Goal: Task Accomplishment & Management: Use online tool/utility

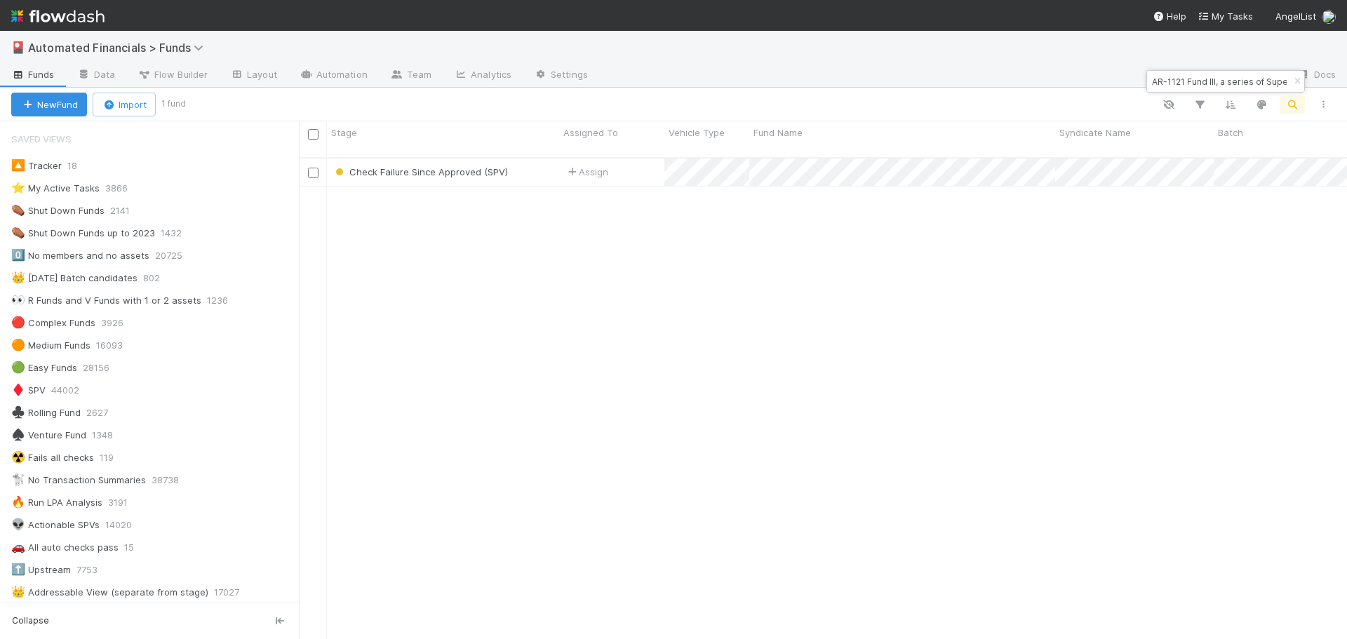
scroll to position [483, 1038]
click at [1297, 81] on icon "button" at bounding box center [1297, 81] width 14 height 8
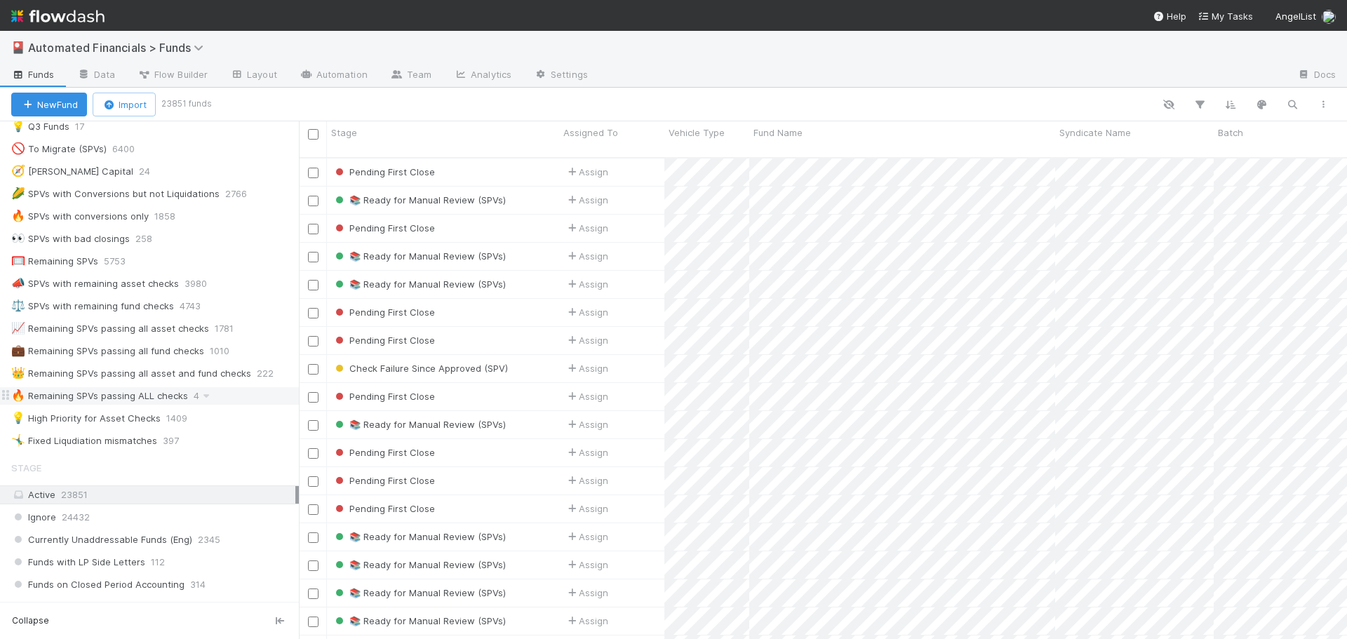
click at [137, 400] on div "🔥 Remaining SPVs passing ALL checks" at bounding box center [99, 396] width 177 height 18
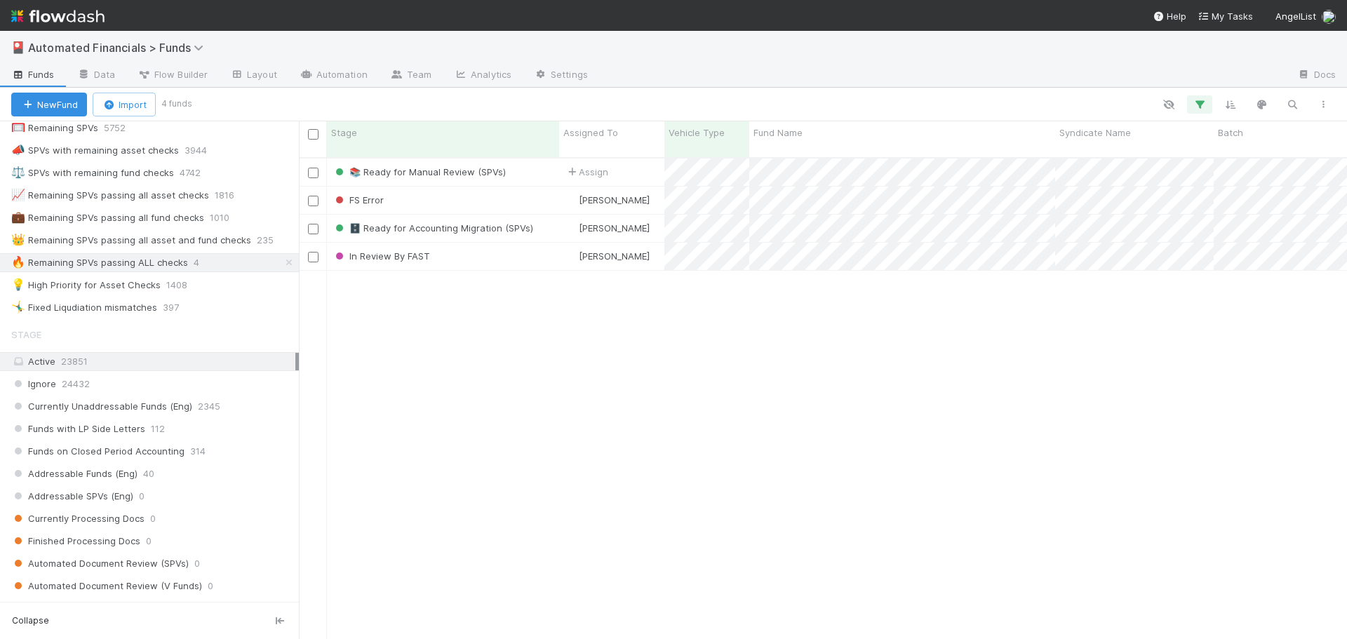
scroll to position [1045, 0]
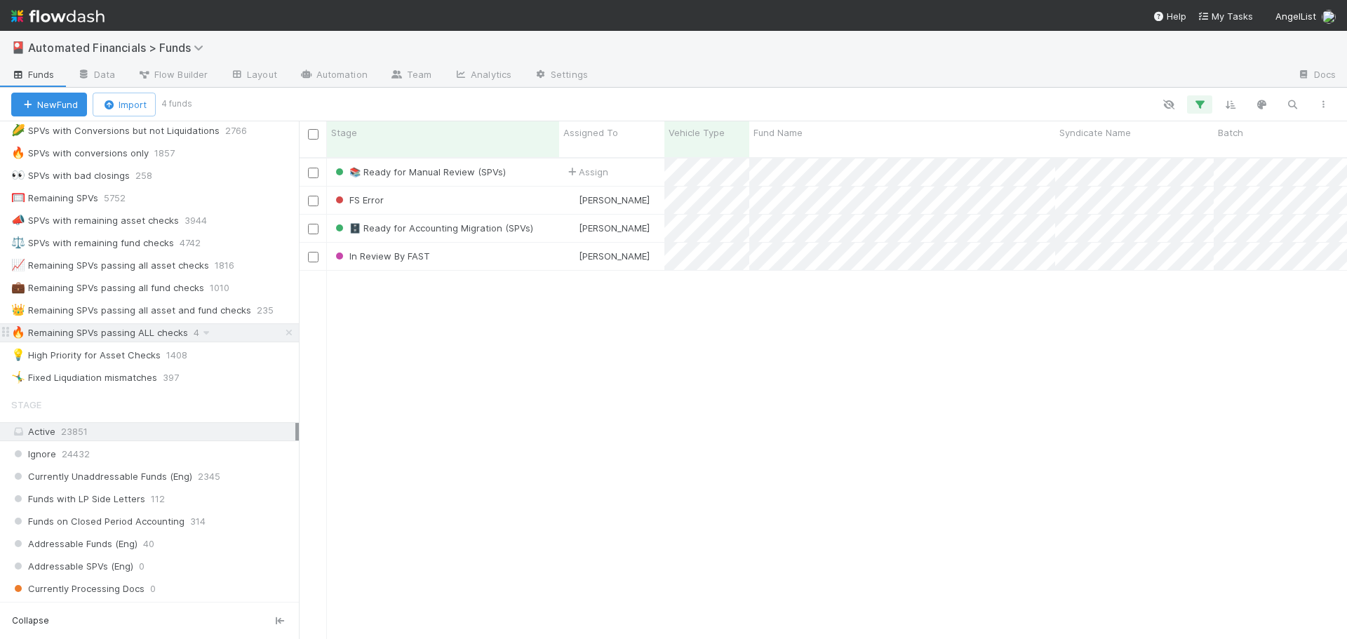
click at [103, 334] on div "🔥 Remaining SPVs passing ALL checks" at bounding box center [99, 333] width 177 height 18
click at [147, 310] on div "👑 Remaining SPVs passing all asset and fund checks" at bounding box center [131, 311] width 240 height 18
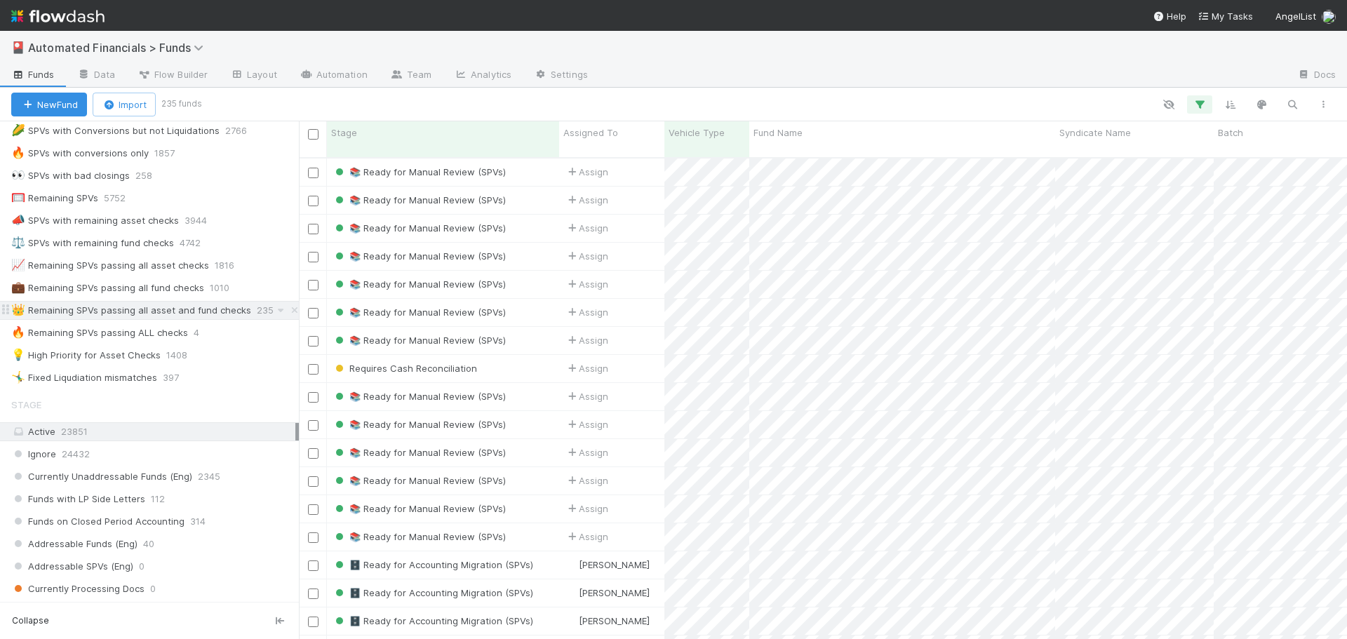
scroll to position [483, 1038]
click at [1204, 102] on icon "button" at bounding box center [1200, 104] width 14 height 13
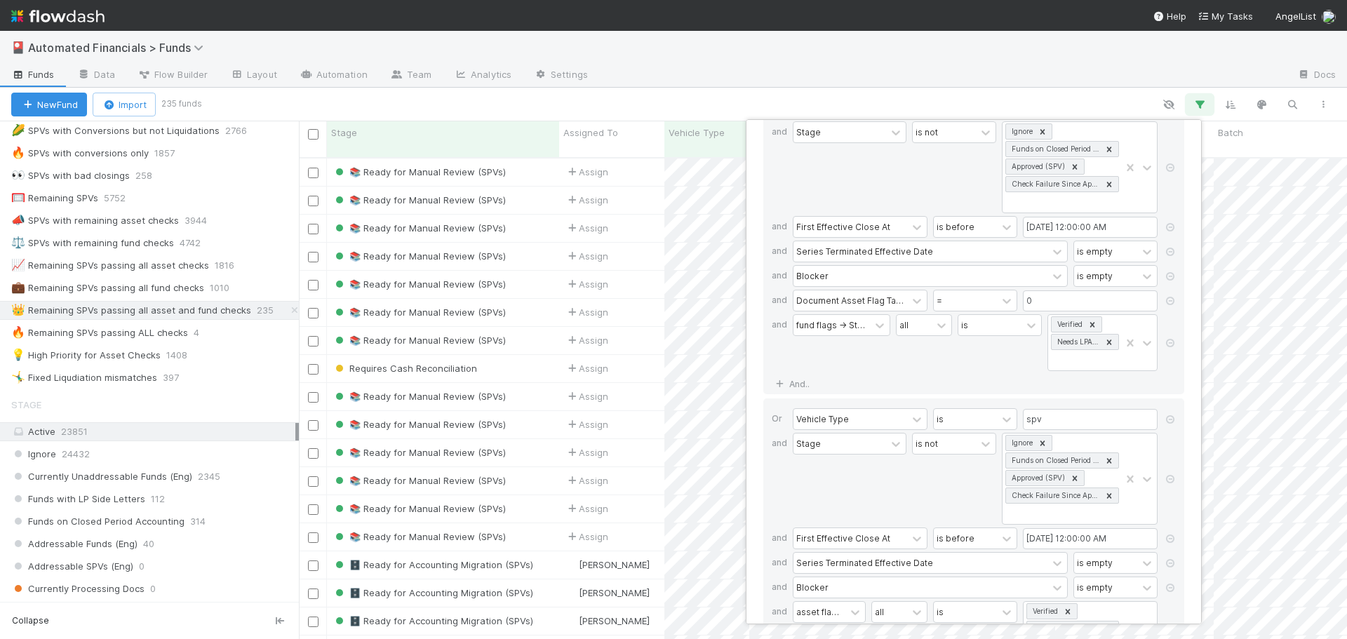
scroll to position [0, 0]
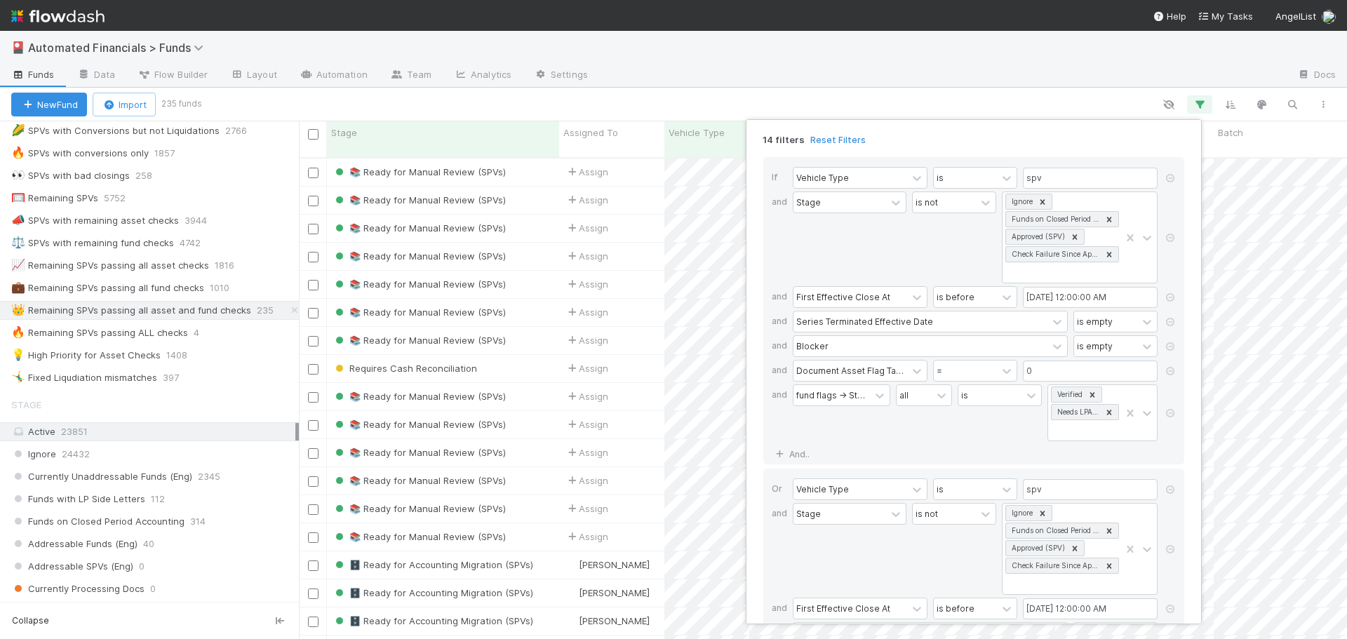
click at [817, 95] on div "14 filters Reset Filters If Vehicle Type is spv and Stage is not Ignore Funds o…" at bounding box center [673, 319] width 1347 height 639
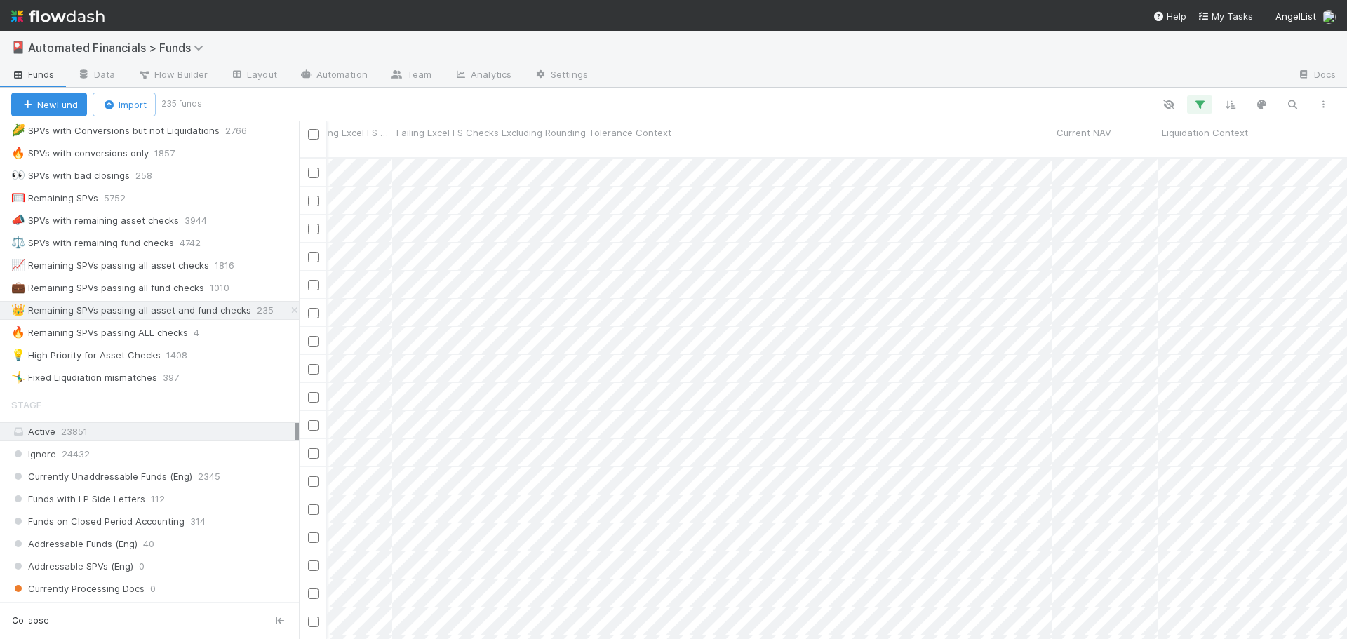
scroll to position [0, 21227]
click at [1201, 104] on icon "button" at bounding box center [1200, 104] width 14 height 13
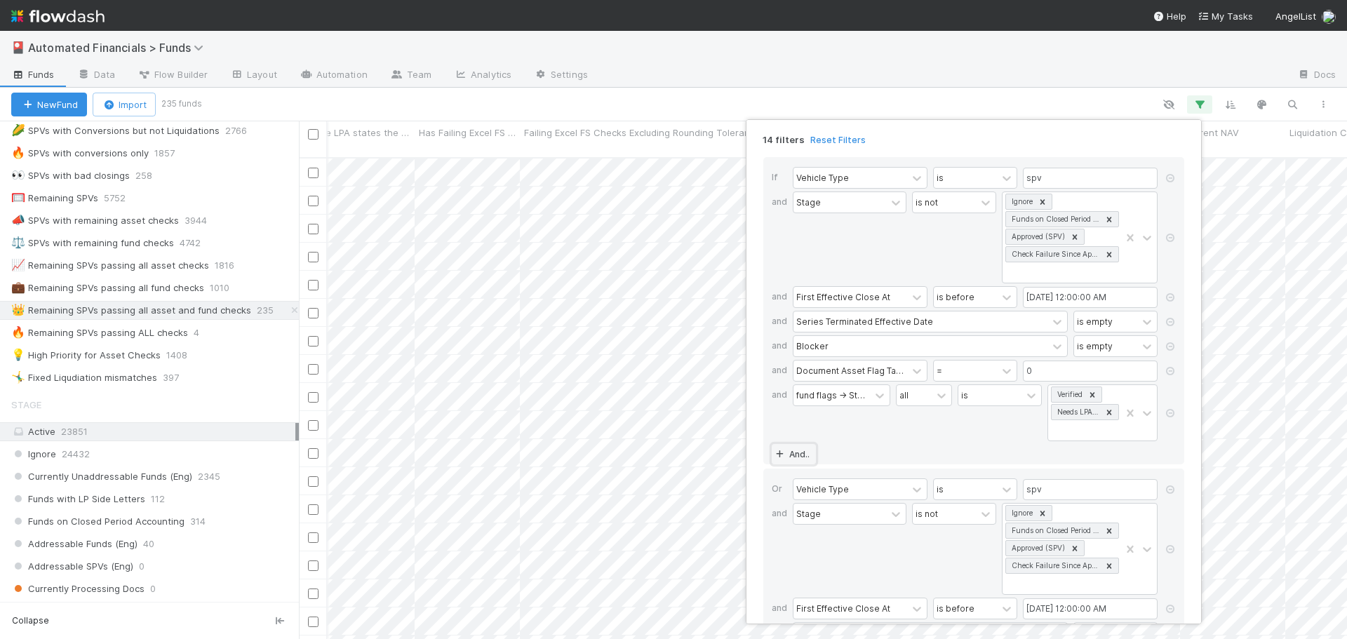
click at [798, 455] on link "And.." at bounding box center [794, 454] width 44 height 20
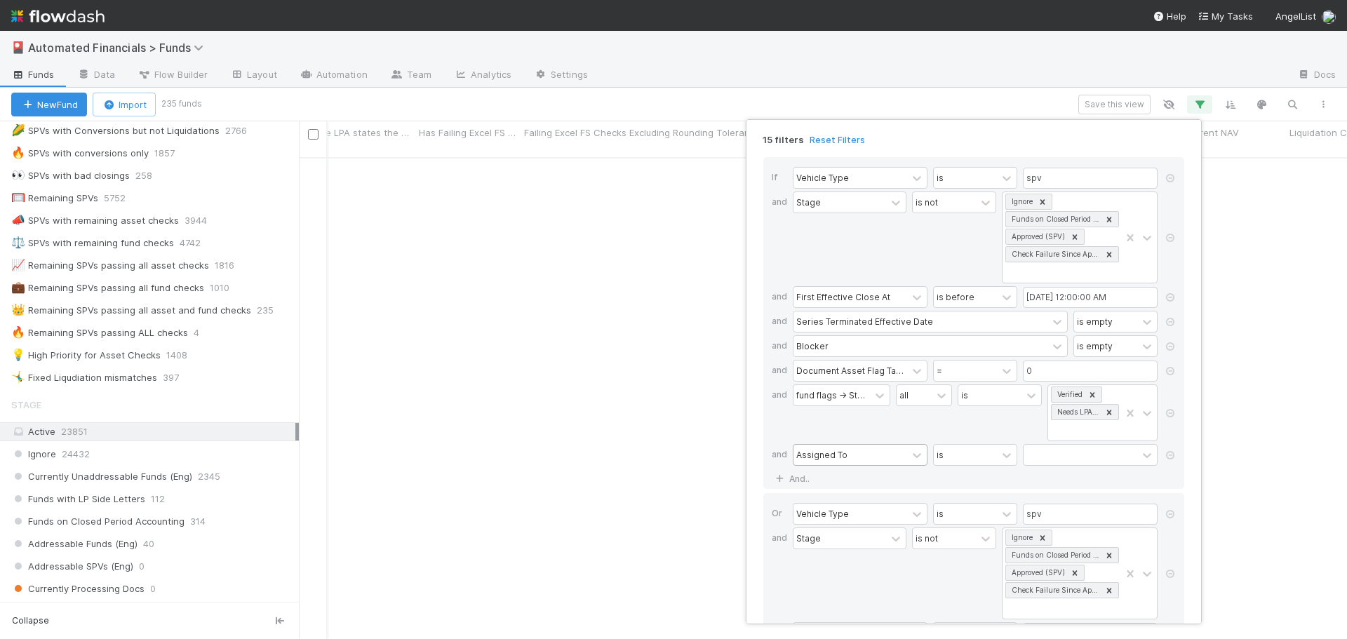
click at [822, 455] on div "Assigned To" at bounding box center [821, 454] width 51 height 13
type input "batch"
click at [831, 481] on div "Batch" at bounding box center [860, 486] width 135 height 24
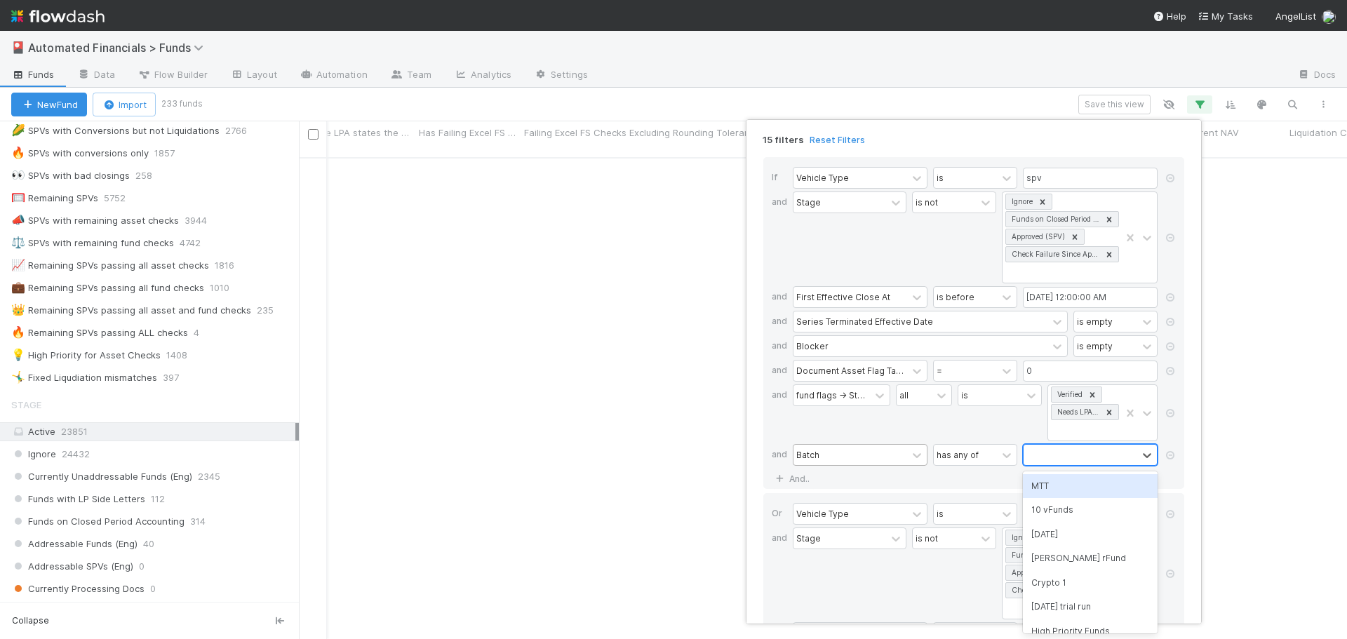
click at [1056, 455] on div at bounding box center [1081, 455] width 114 height 20
type input "high"
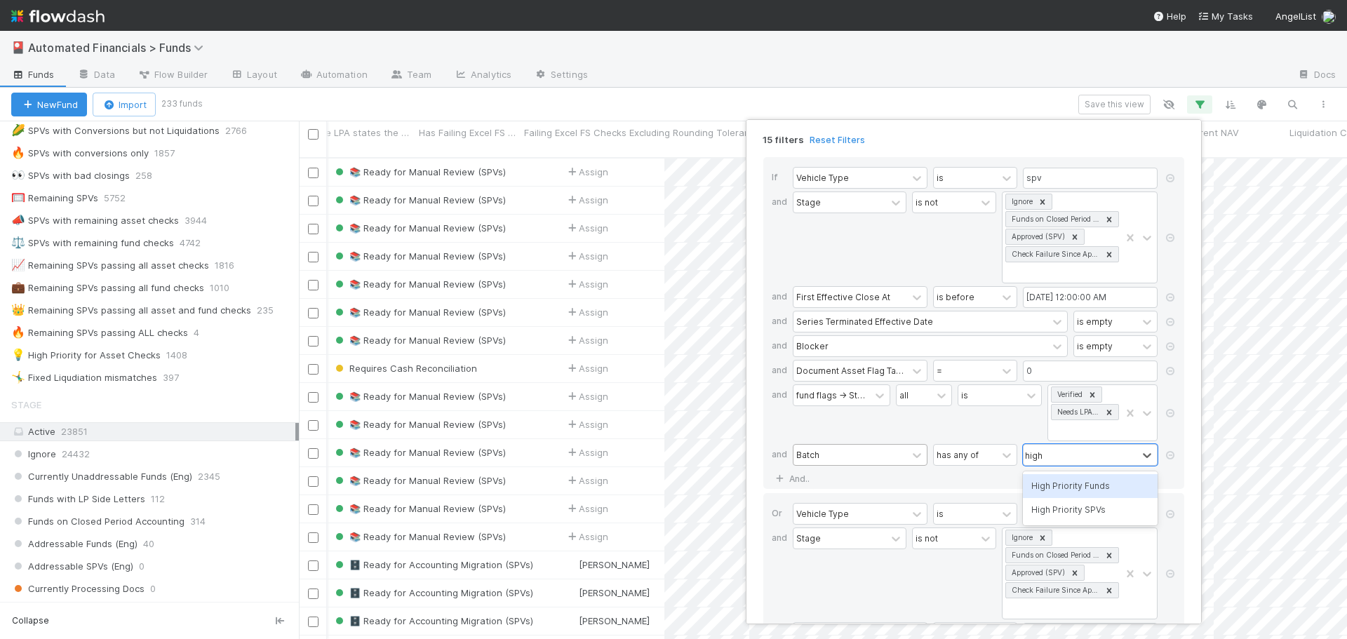
scroll to position [483, 1038]
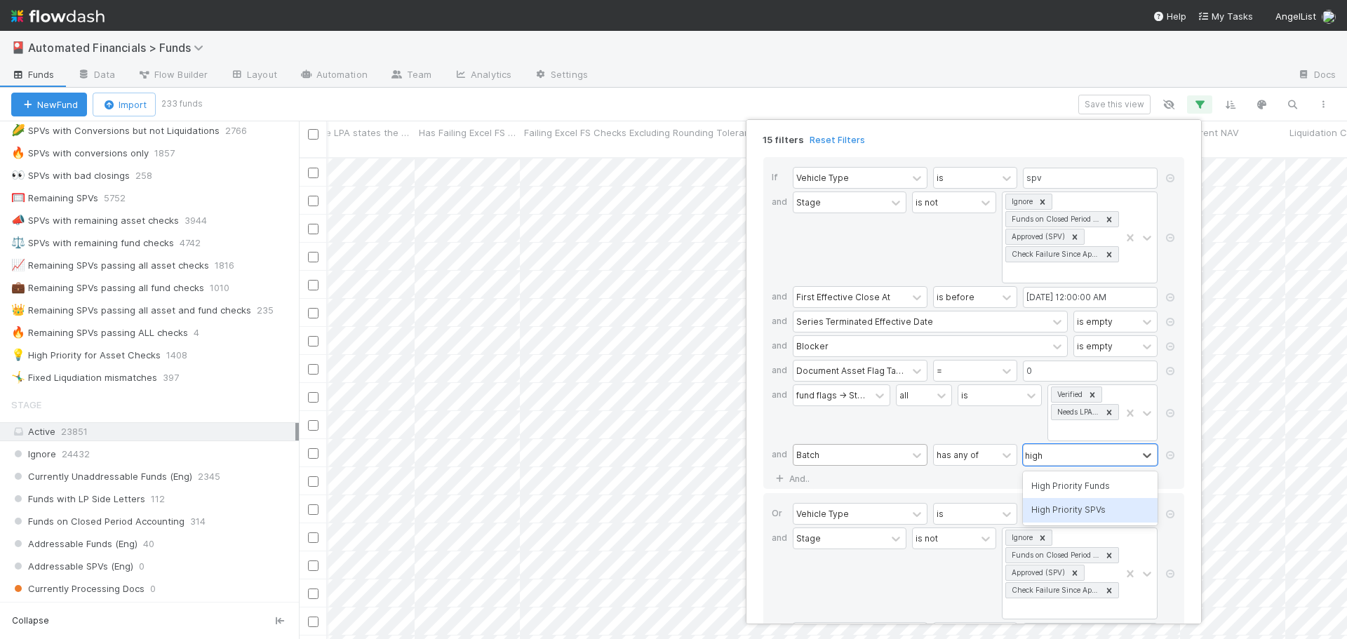
click at [1073, 511] on div "High Priority SPVs" at bounding box center [1090, 510] width 135 height 24
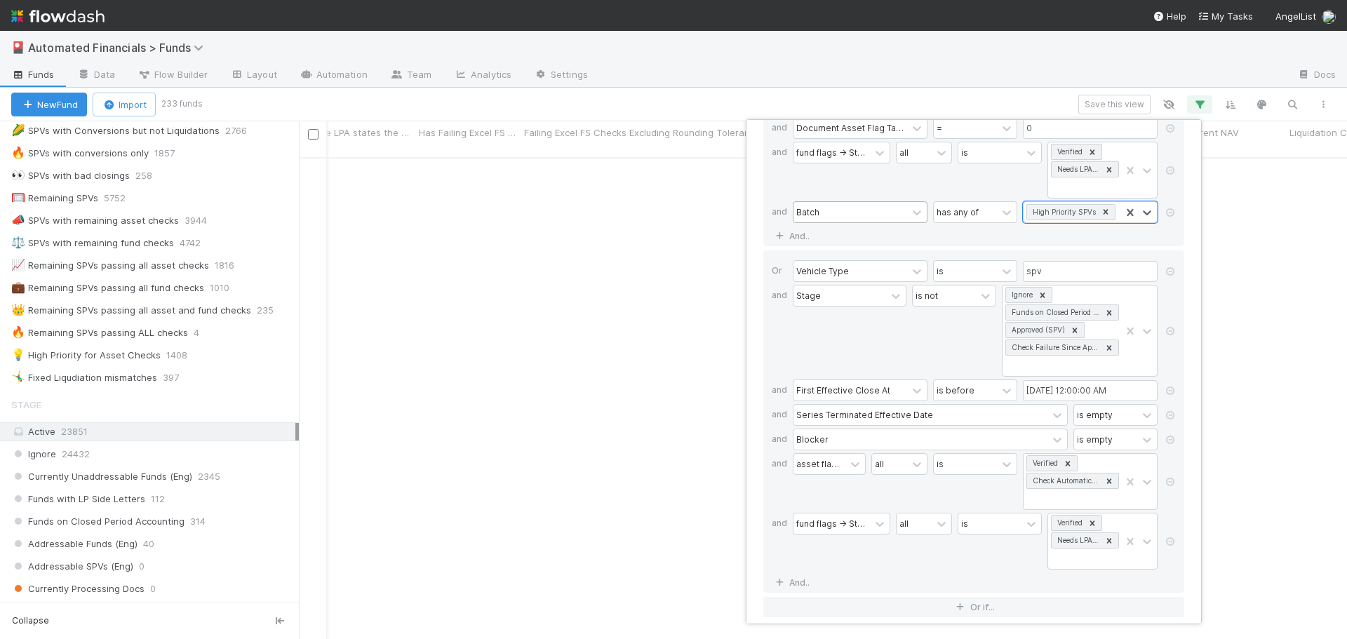
scroll to position [253, 0]
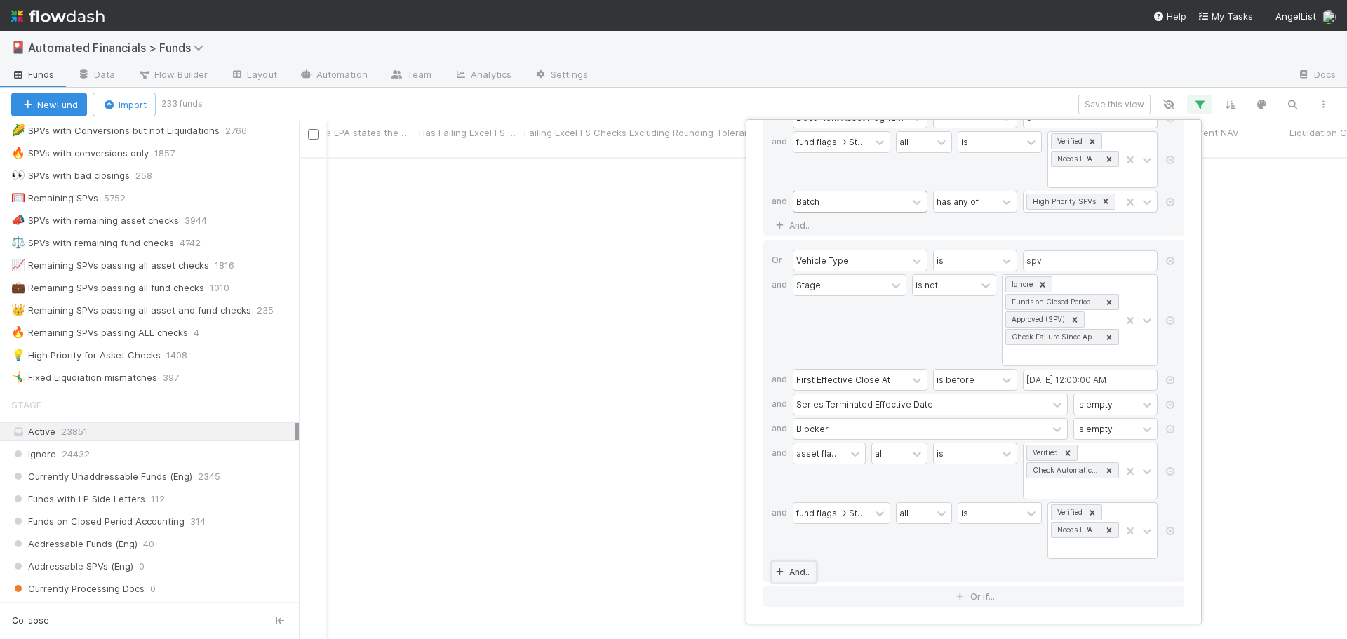
click at [799, 570] on link "And.." at bounding box center [794, 572] width 44 height 20
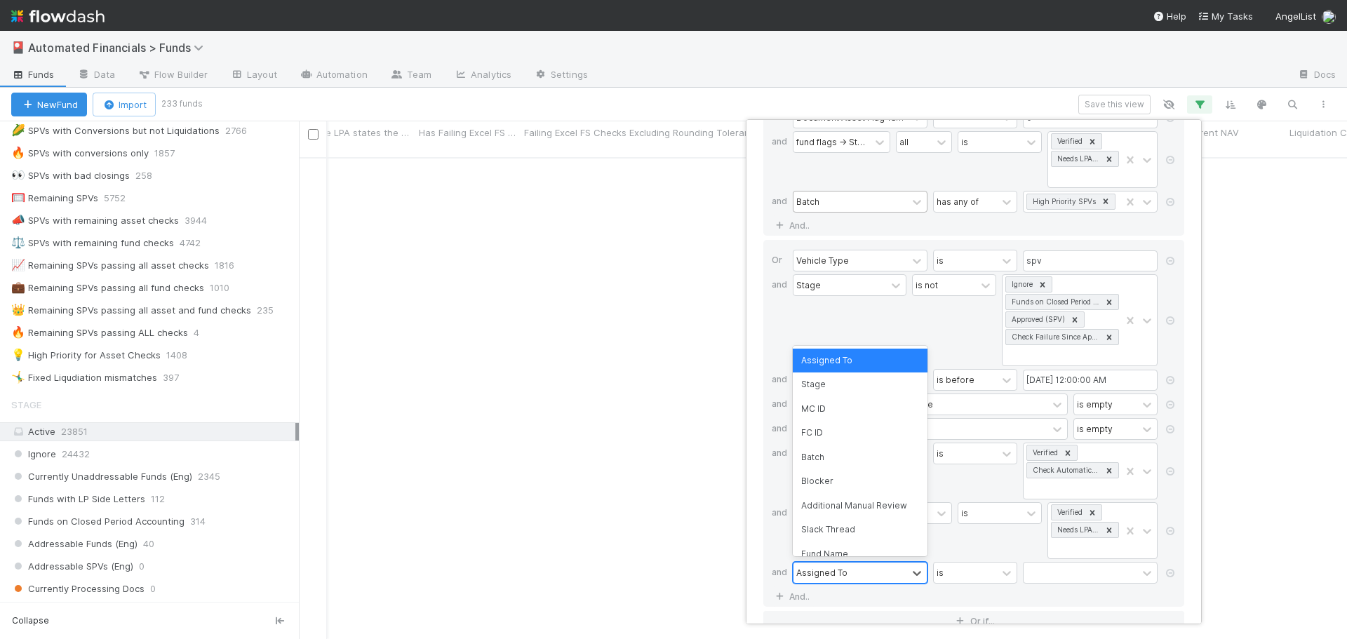
click at [823, 570] on div "Assigned To" at bounding box center [821, 572] width 51 height 13
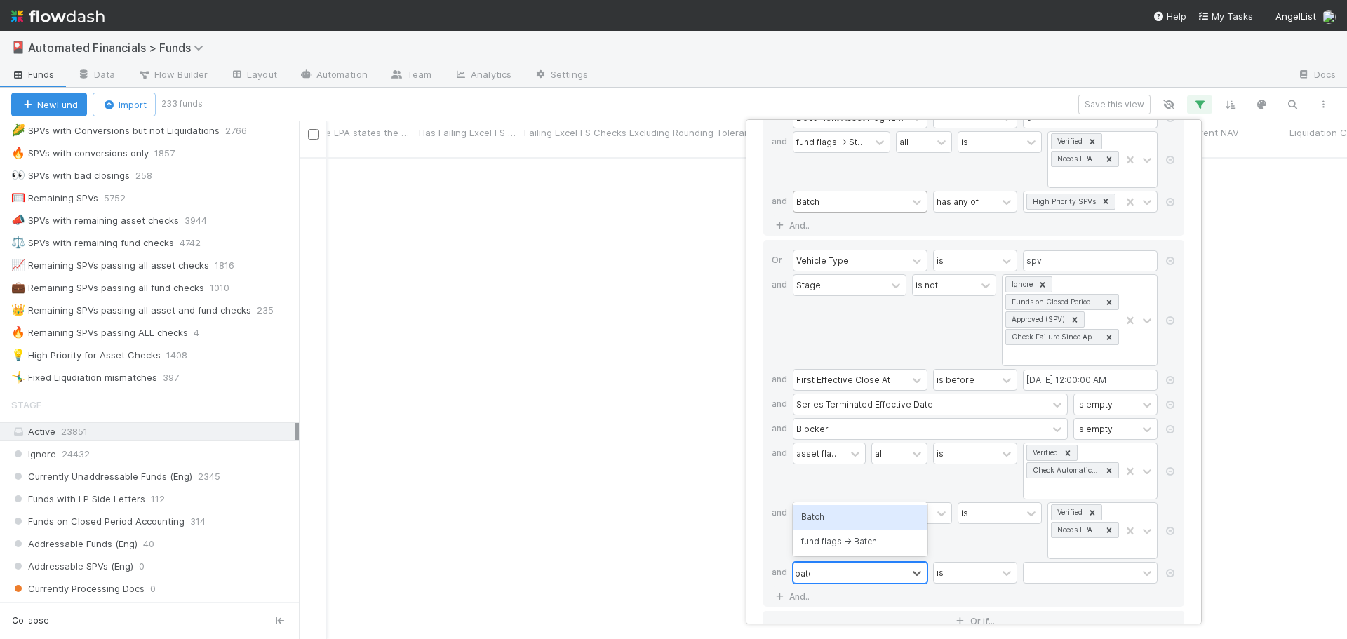
type input "batch"
click at [858, 522] on div "Batch" at bounding box center [860, 517] width 135 height 24
click at [972, 573] on div "has any of" at bounding box center [958, 572] width 42 height 13
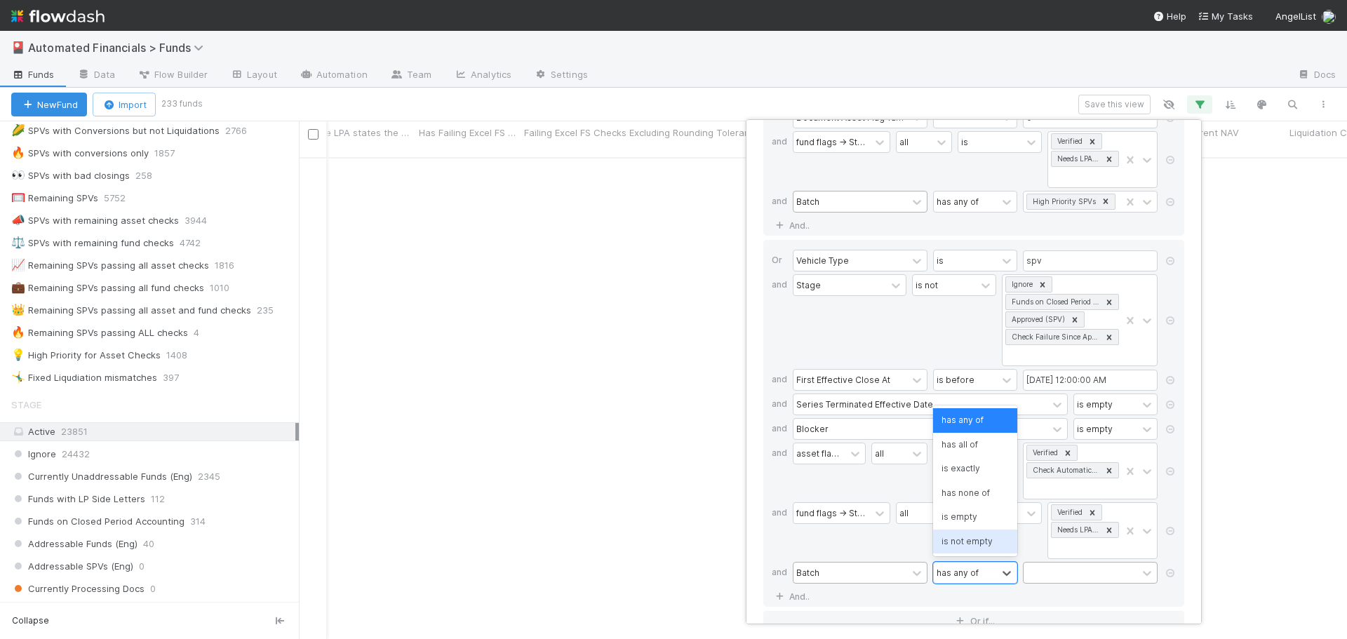
click at [1060, 572] on div at bounding box center [1081, 573] width 114 height 20
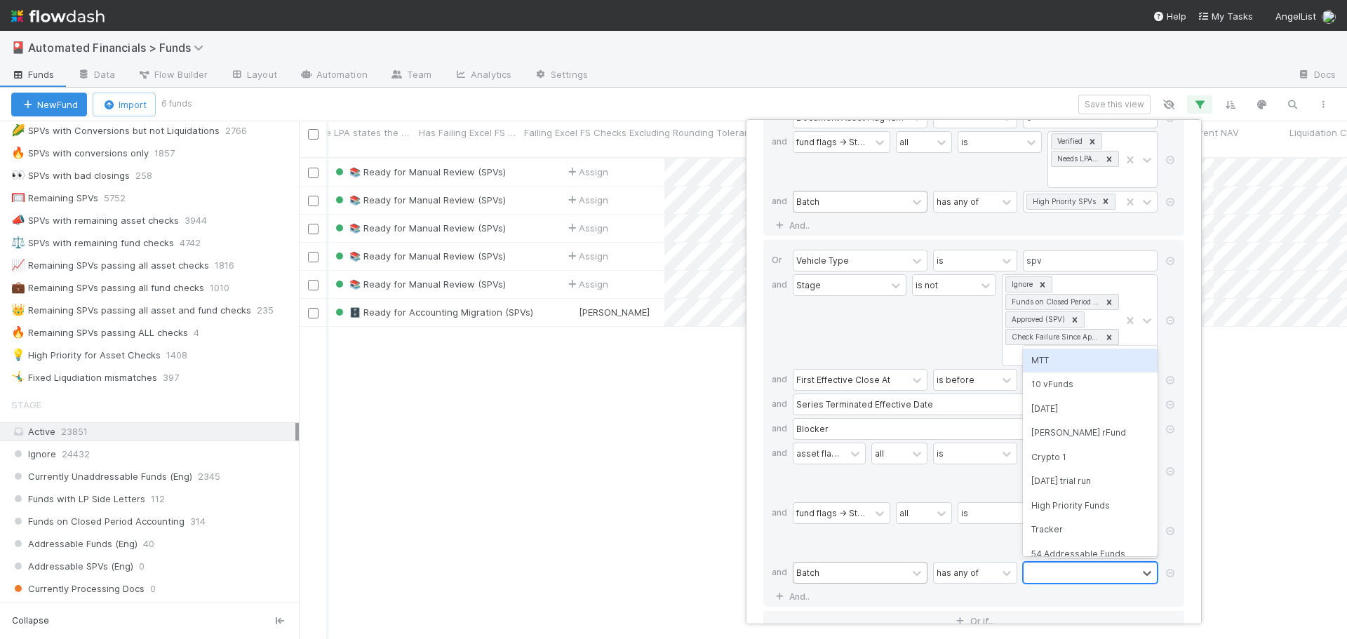
scroll to position [483, 1038]
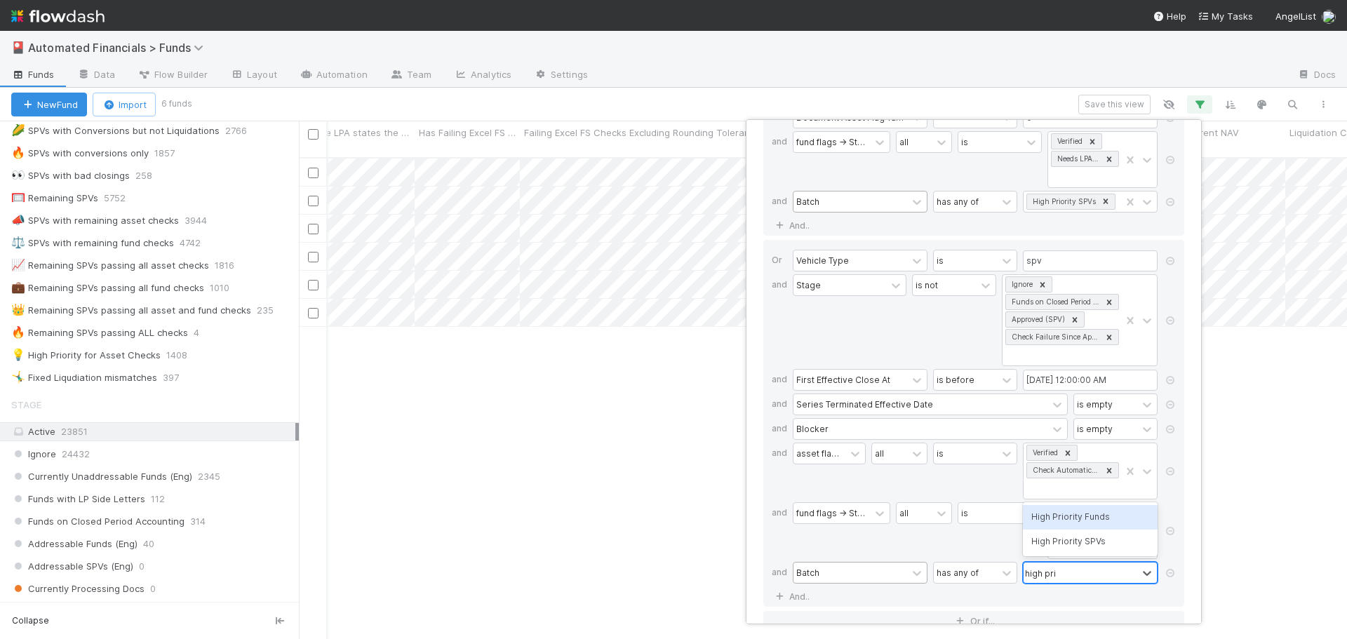
type input "high prio"
click at [1072, 542] on div "High Priority SPVs" at bounding box center [1090, 542] width 135 height 24
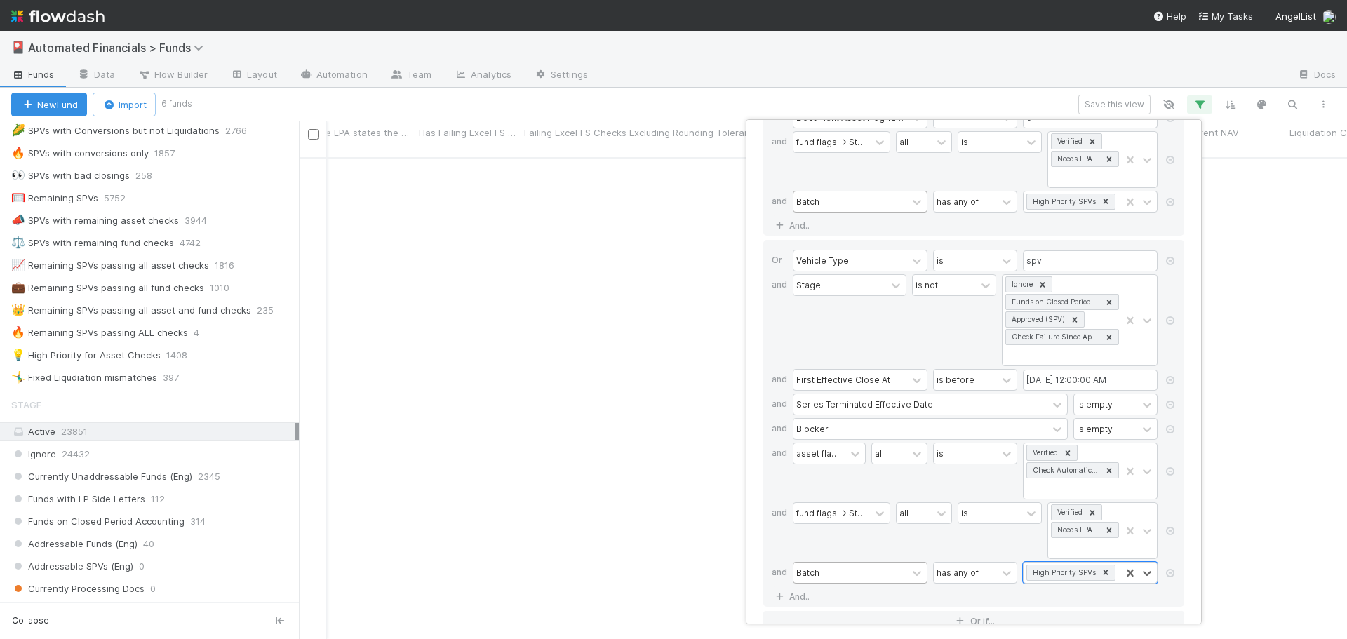
click at [958, 547] on div "is" at bounding box center [1000, 530] width 84 height 57
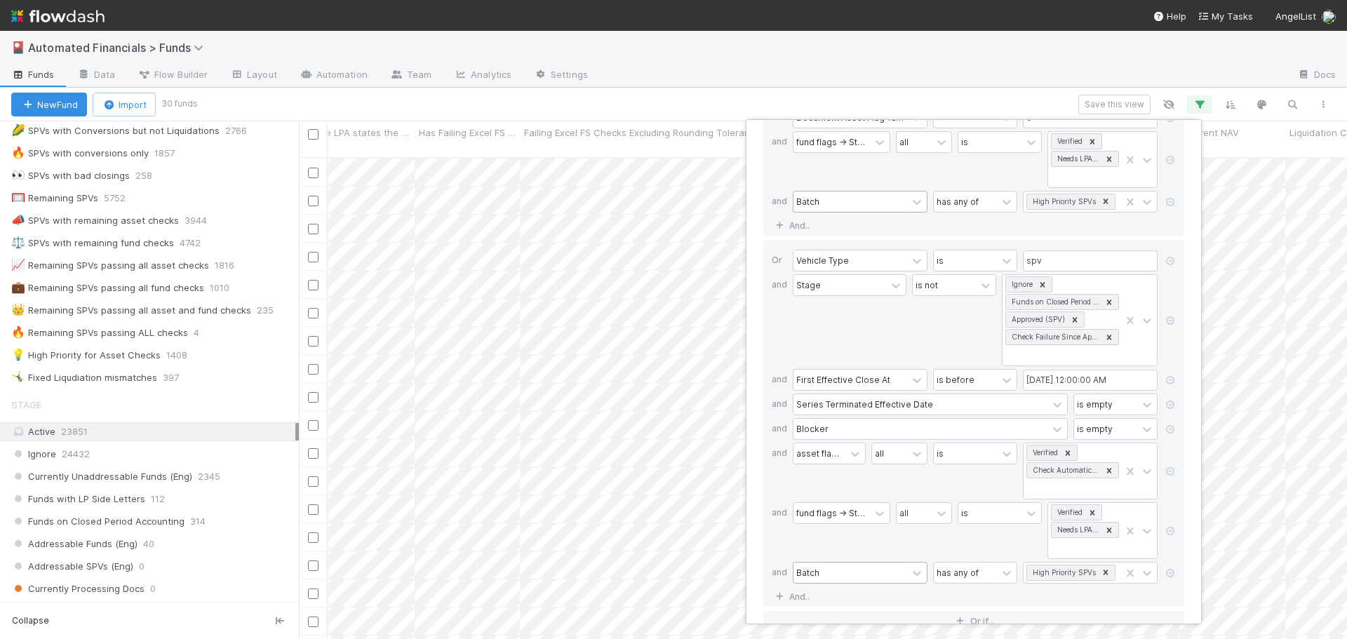
click at [671, 101] on div "16 filters Reset Filters If Vehicle Type is spv and Stage is not Ignore Funds o…" at bounding box center [673, 319] width 1347 height 639
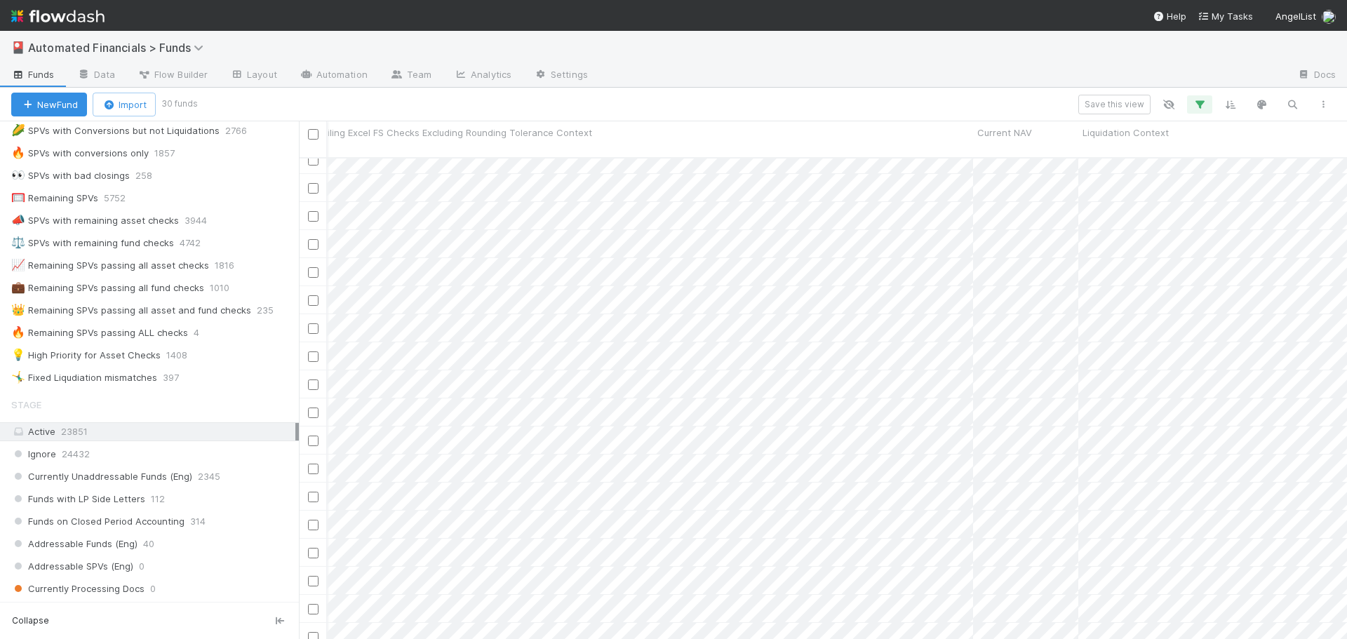
scroll to position [0, 0]
click at [1198, 107] on icon "button" at bounding box center [1200, 104] width 14 height 13
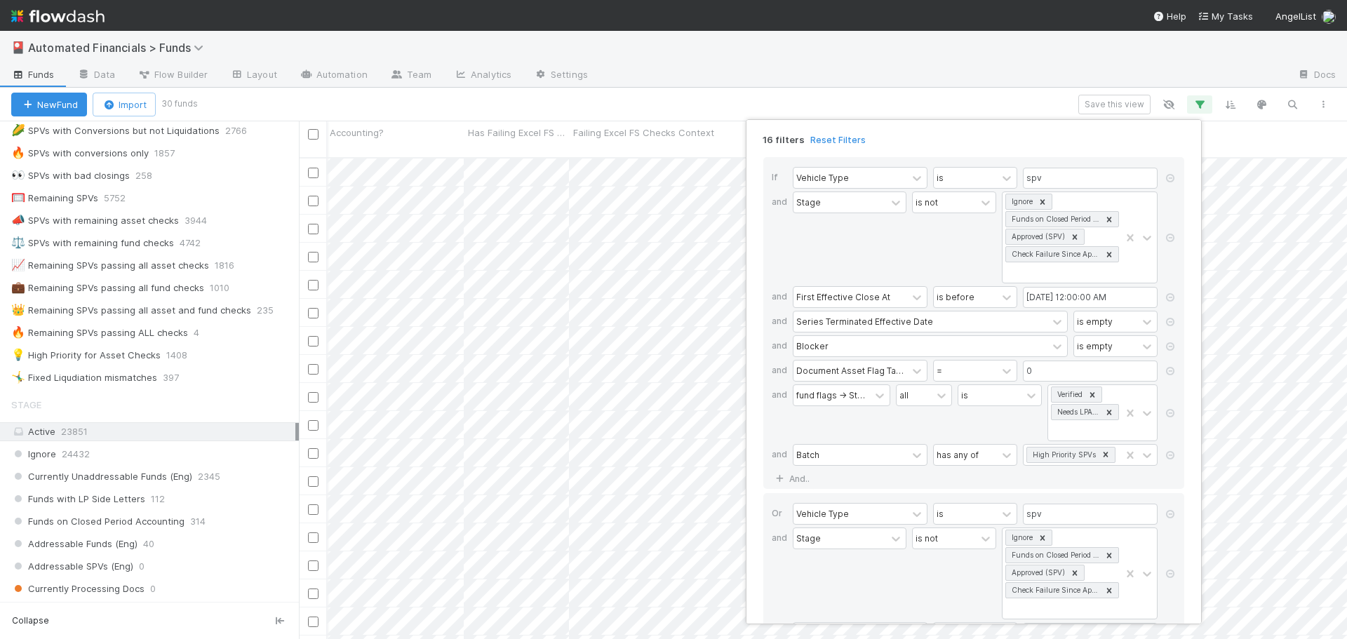
click at [752, 98] on div "16 filters Reset Filters If Vehicle Type is spv and Stage is not Ignore Funds o…" at bounding box center [673, 319] width 1347 height 639
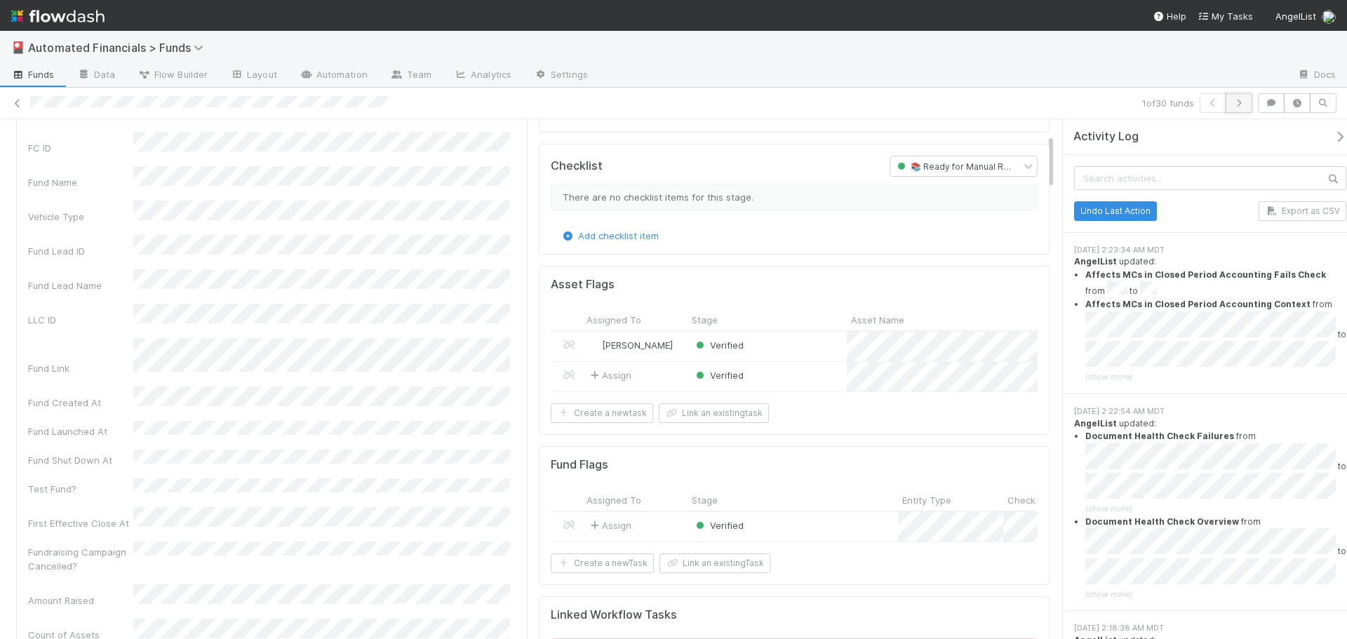
click at [1243, 106] on icon "button" at bounding box center [1239, 103] width 14 height 8
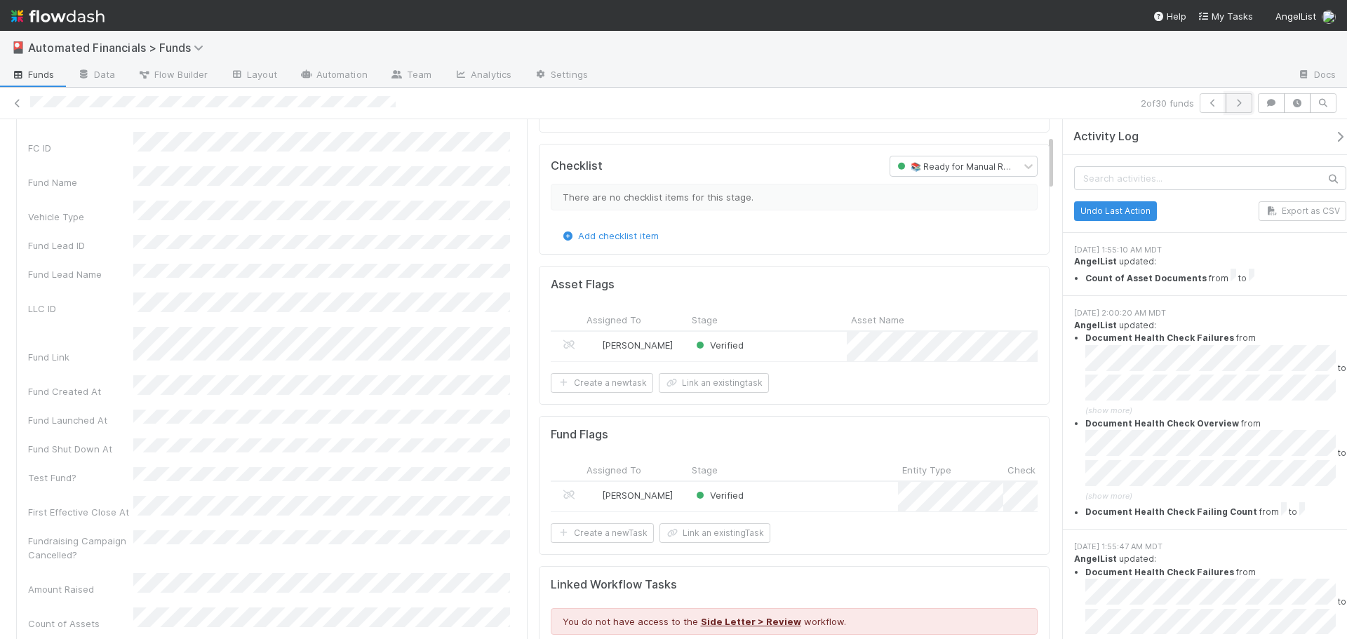
click at [1238, 105] on icon "button" at bounding box center [1239, 103] width 14 height 8
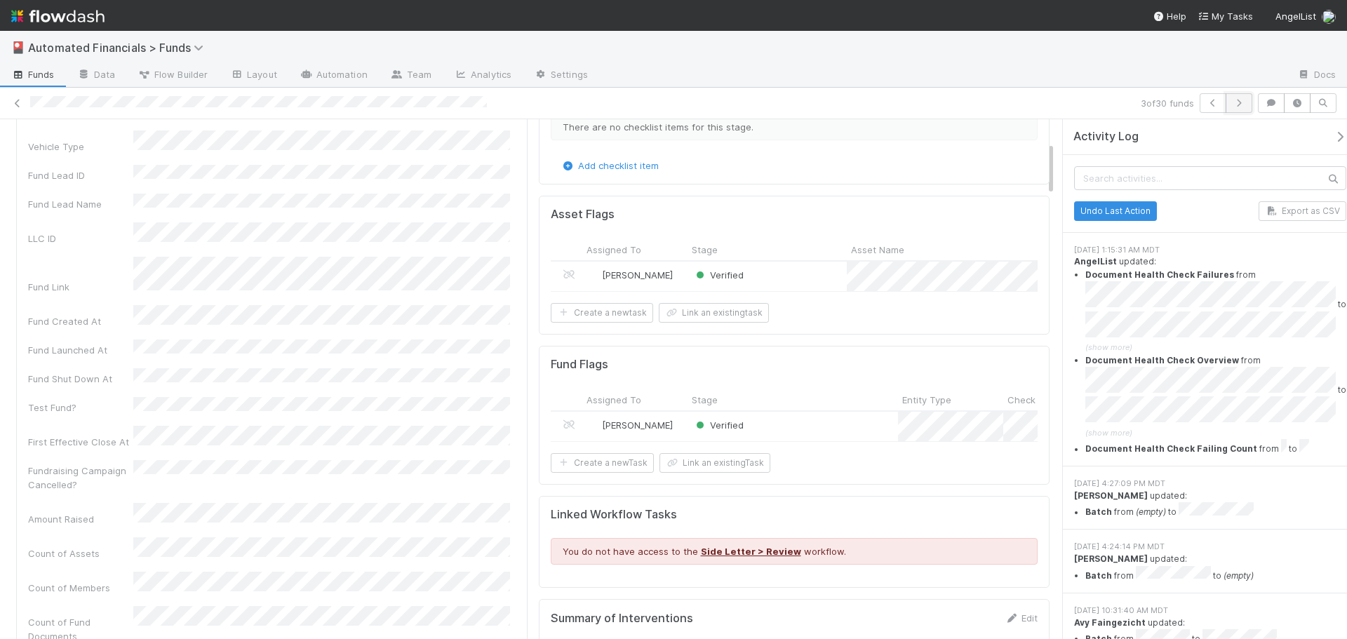
click at [1243, 105] on icon "button" at bounding box center [1239, 103] width 14 height 8
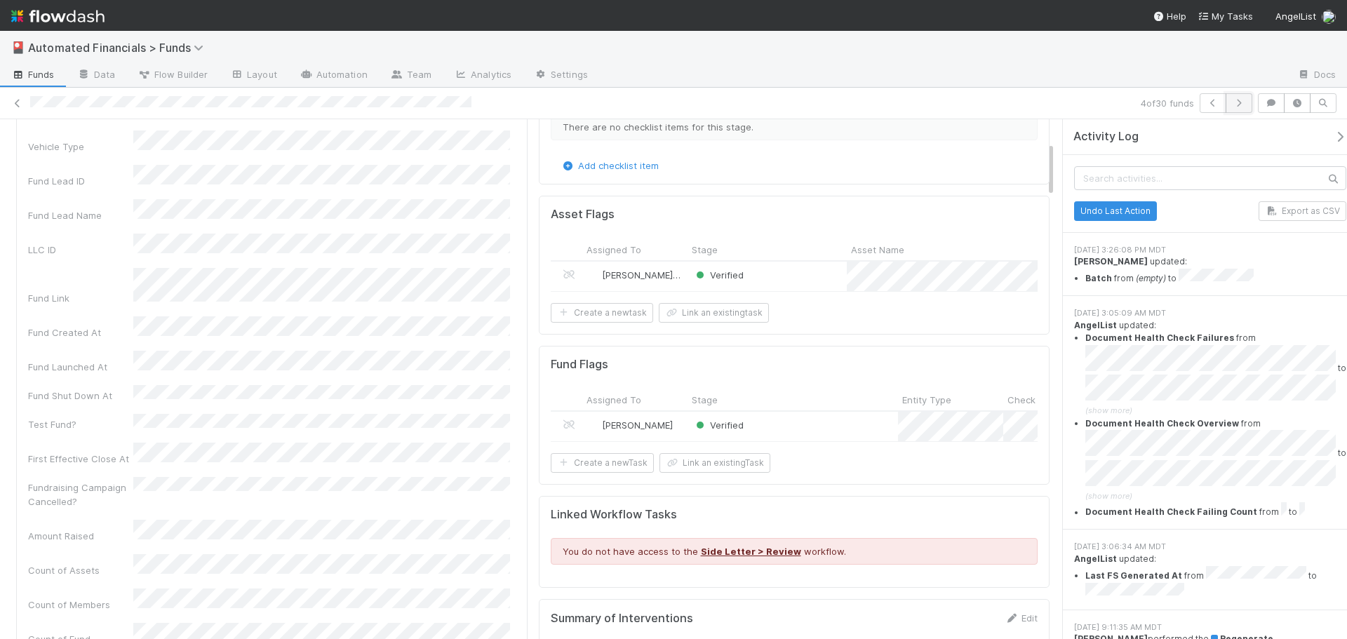
click at [1242, 106] on icon "button" at bounding box center [1239, 103] width 14 height 8
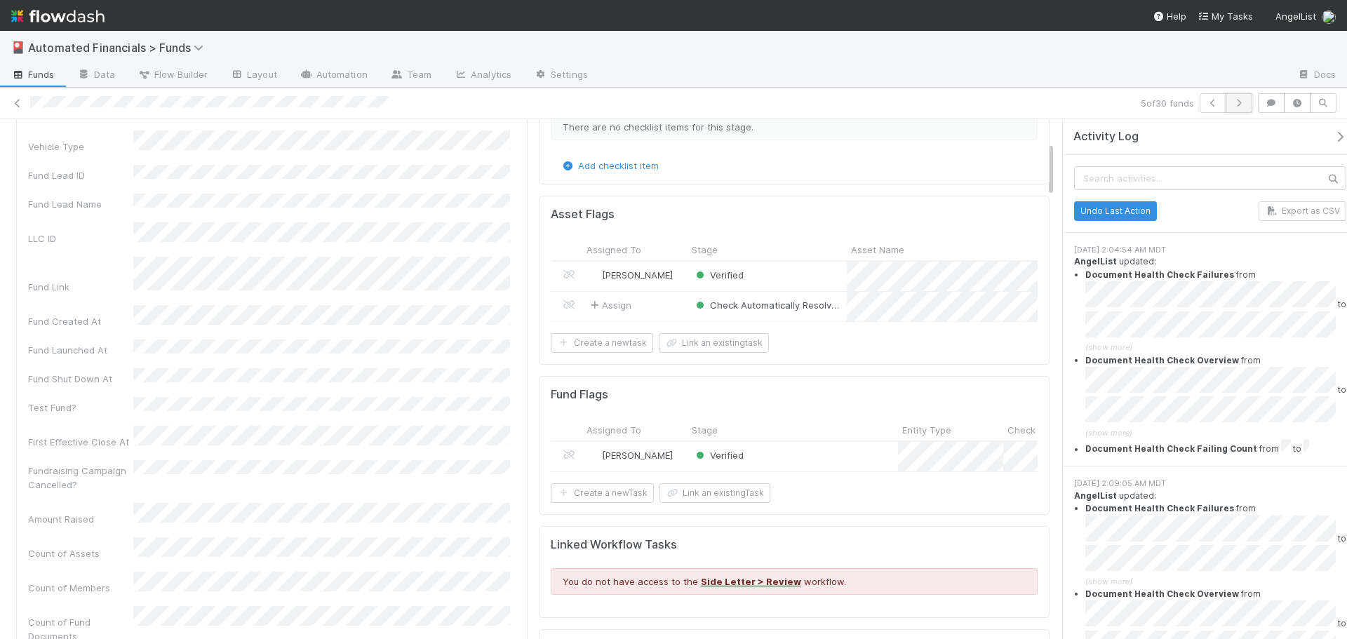
click at [1231, 103] on button "button" at bounding box center [1239, 103] width 27 height 20
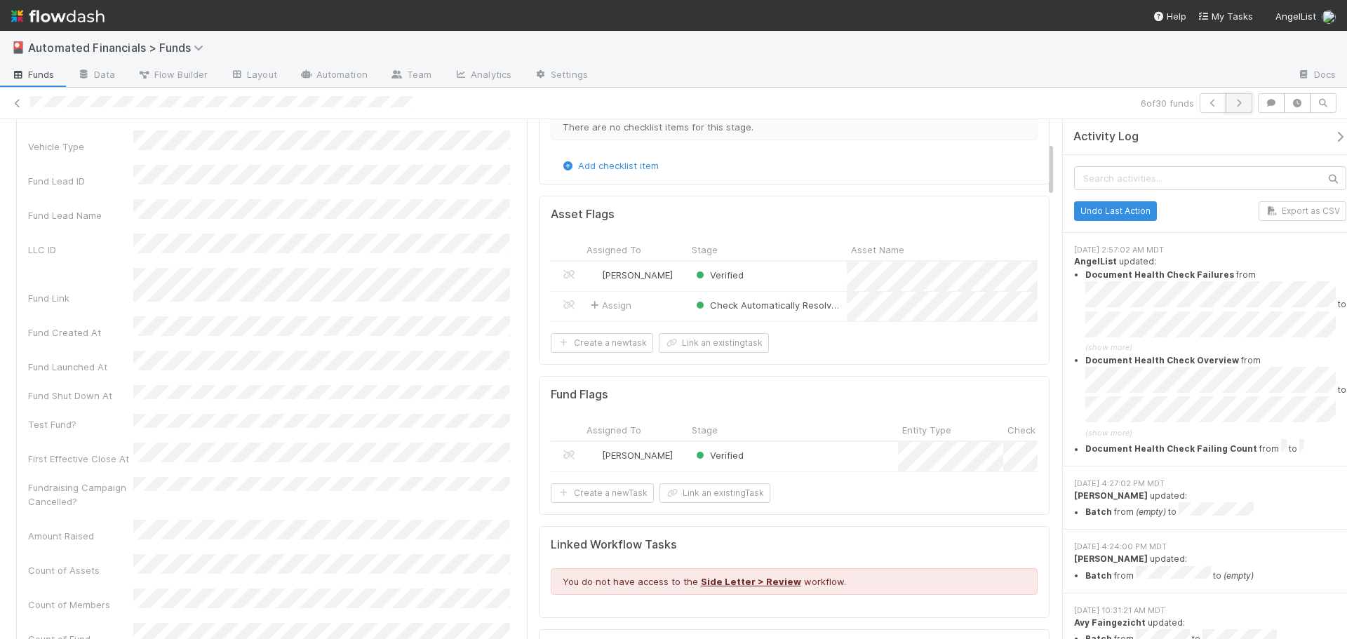
click at [1237, 105] on icon "button" at bounding box center [1239, 103] width 14 height 8
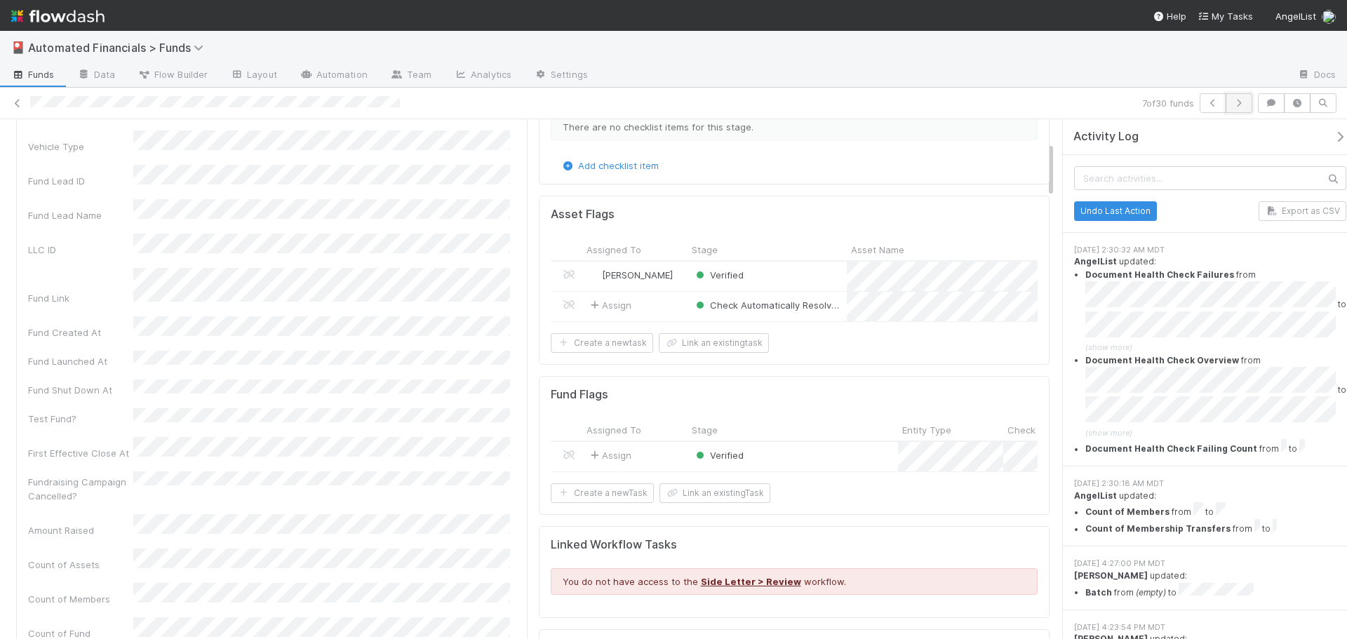
click at [1238, 107] on icon "button" at bounding box center [1239, 103] width 14 height 8
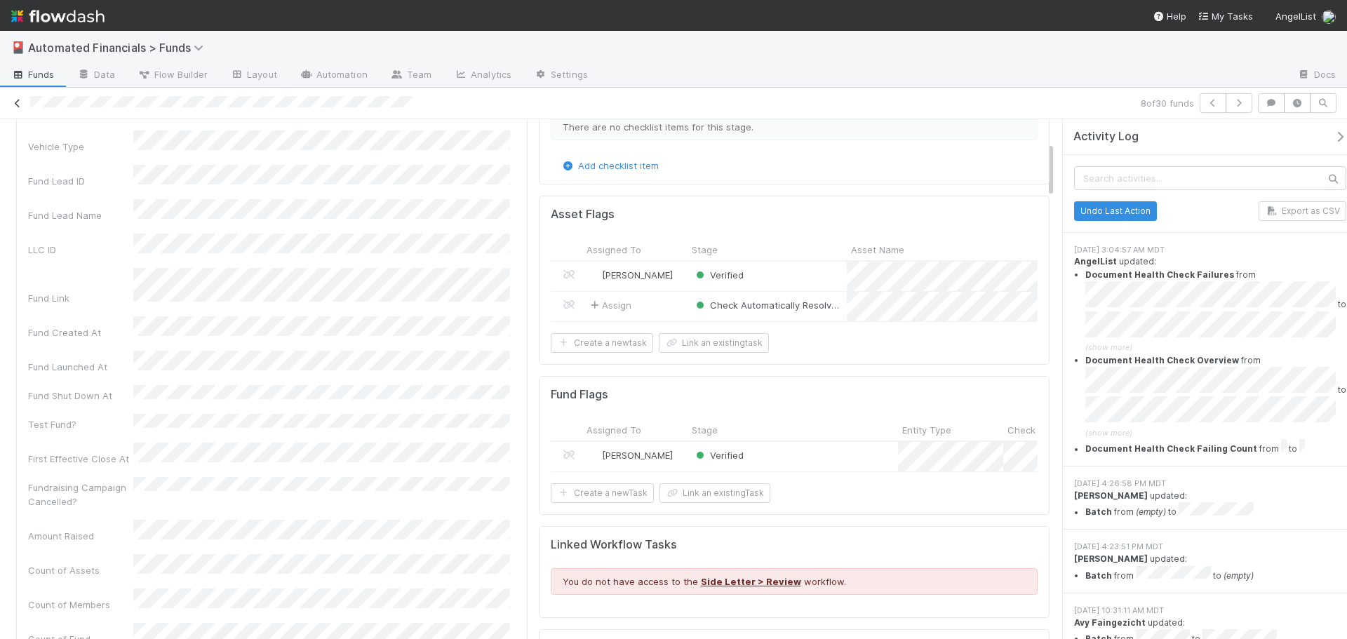
click at [18, 104] on icon at bounding box center [18, 103] width 14 height 9
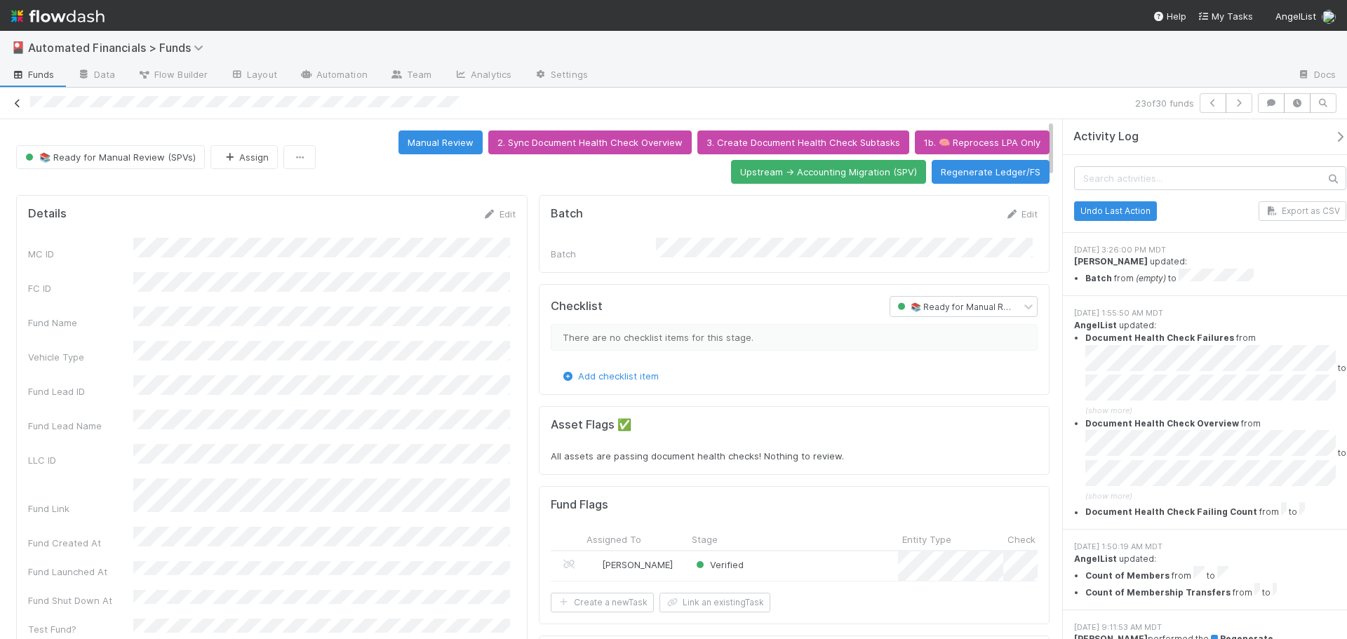
click at [15, 105] on icon at bounding box center [18, 103] width 14 height 9
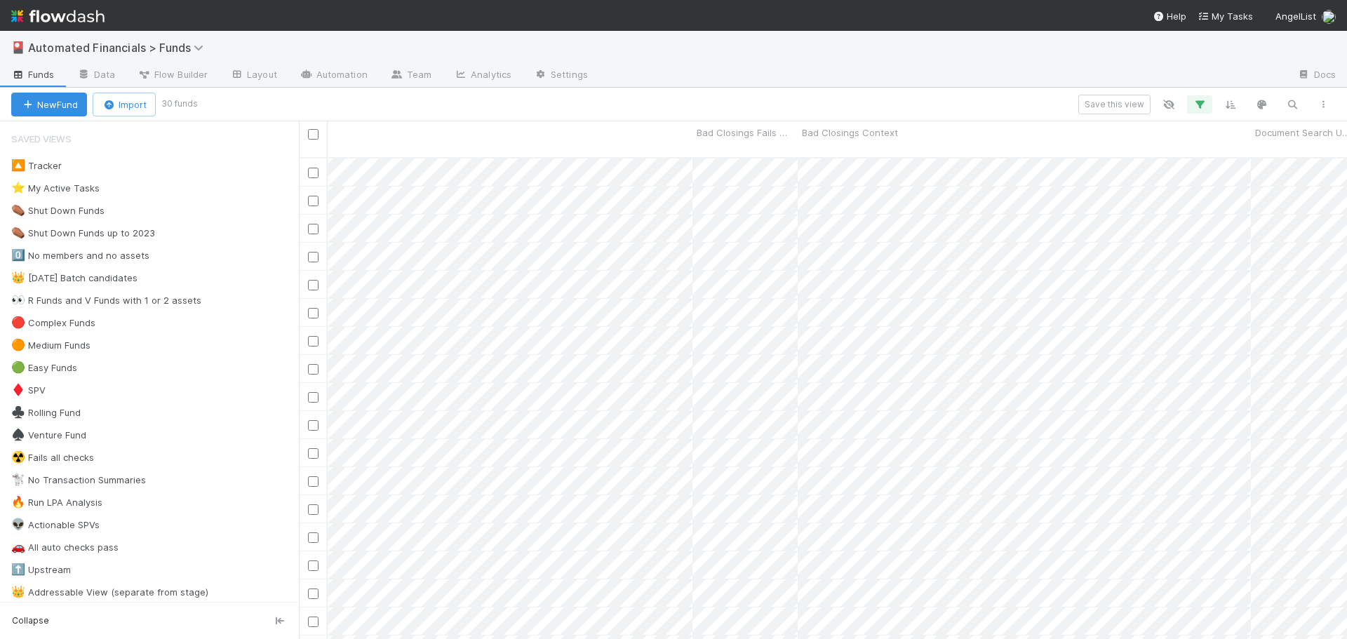
scroll to position [0, 16988]
click at [312, 168] on input "checkbox" at bounding box center [313, 173] width 11 height 11
click at [315, 196] on input "checkbox" at bounding box center [313, 201] width 11 height 11
click at [311, 280] on input "checkbox" at bounding box center [313, 285] width 11 height 11
click at [312, 308] on input "checkbox" at bounding box center [313, 313] width 11 height 11
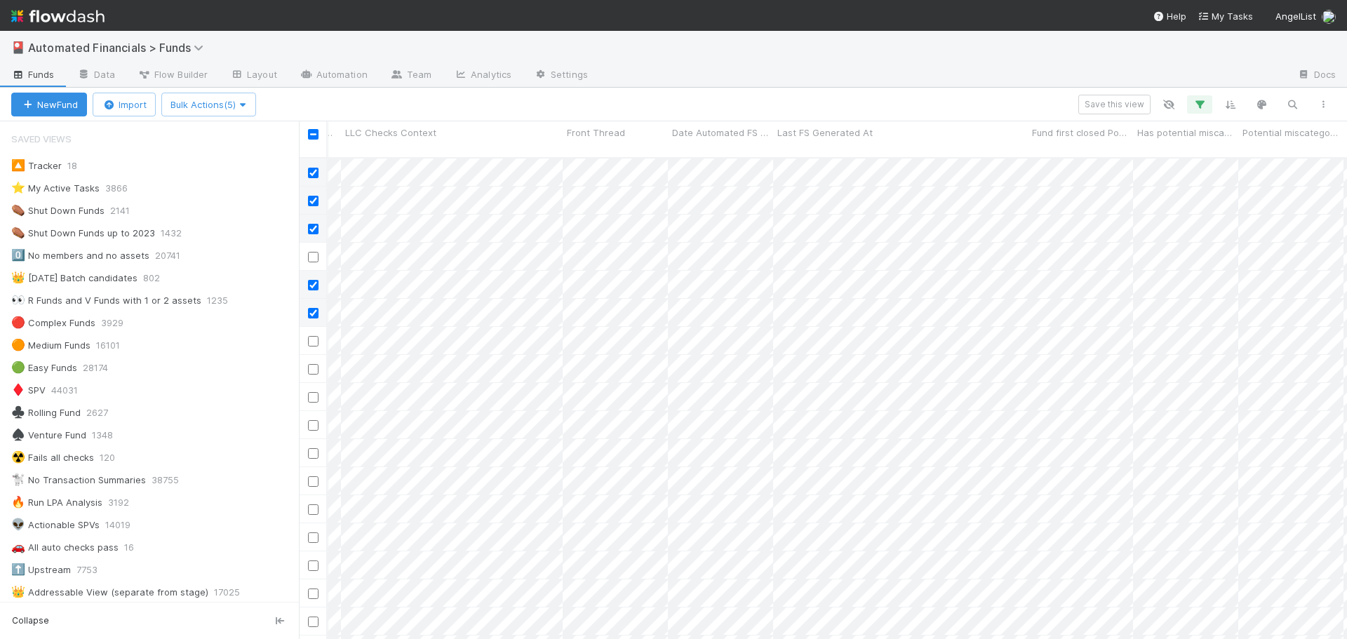
click at [314, 336] on input "checkbox" at bounding box center [313, 341] width 11 height 11
click at [313, 364] on input "checkbox" at bounding box center [313, 369] width 11 height 11
click at [310, 392] on input "checkbox" at bounding box center [313, 397] width 11 height 11
click at [314, 420] on input "checkbox" at bounding box center [313, 425] width 11 height 11
click at [313, 448] on input "checkbox" at bounding box center [313, 453] width 11 height 11
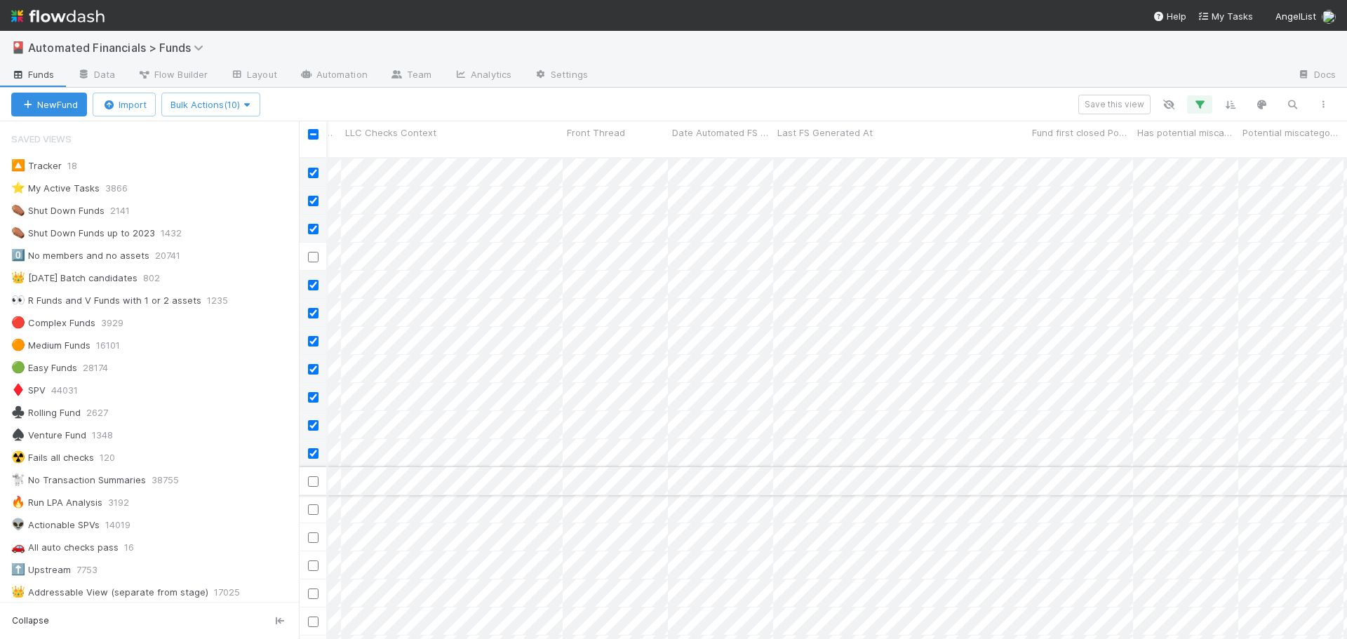
click at [312, 476] on input "checkbox" at bounding box center [313, 481] width 11 height 11
click at [313, 533] on input "checkbox" at bounding box center [313, 538] width 11 height 11
click at [312, 561] on input "checkbox" at bounding box center [313, 566] width 11 height 11
click at [314, 336] on input "checkbox" at bounding box center [313, 341] width 11 height 11
click at [314, 476] on input "checkbox" at bounding box center [313, 481] width 11 height 11
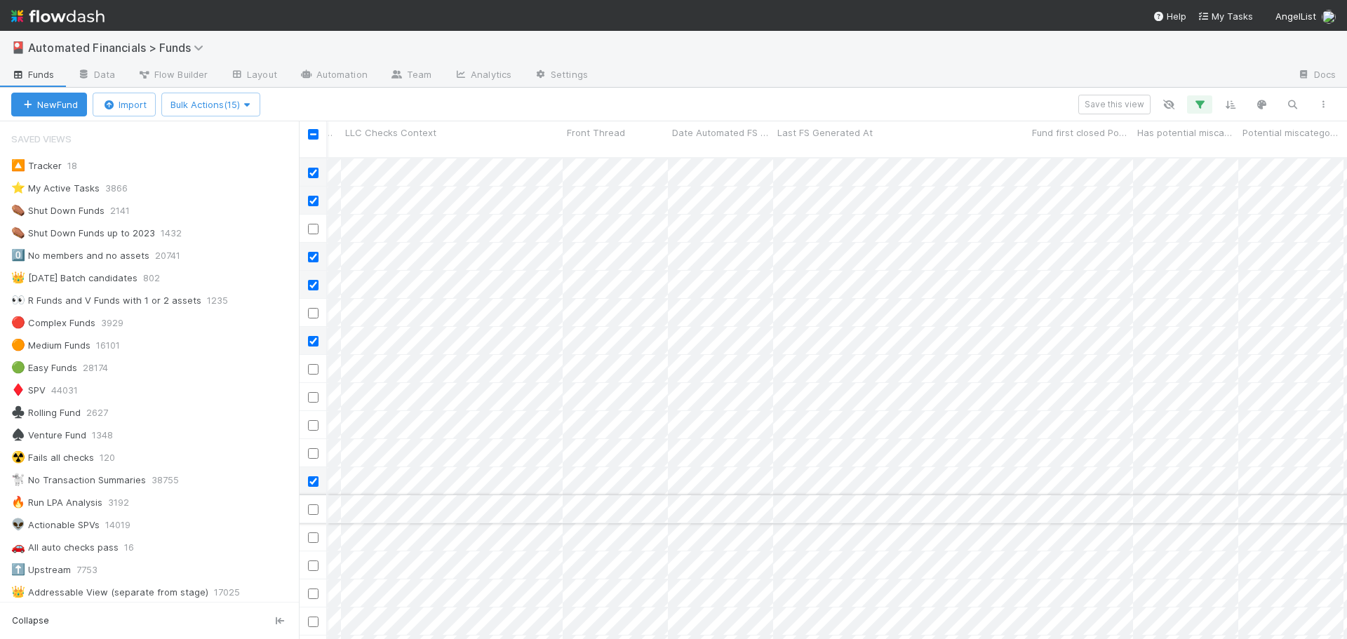
click at [312, 504] on input "checkbox" at bounding box center [313, 509] width 11 height 11
click at [312, 533] on input "checkbox" at bounding box center [313, 538] width 11 height 11
click at [312, 561] on input "checkbox" at bounding box center [313, 566] width 11 height 11
click at [309, 589] on input "checkbox" at bounding box center [313, 594] width 11 height 11
click at [311, 548] on input "checkbox" at bounding box center [313, 553] width 11 height 11
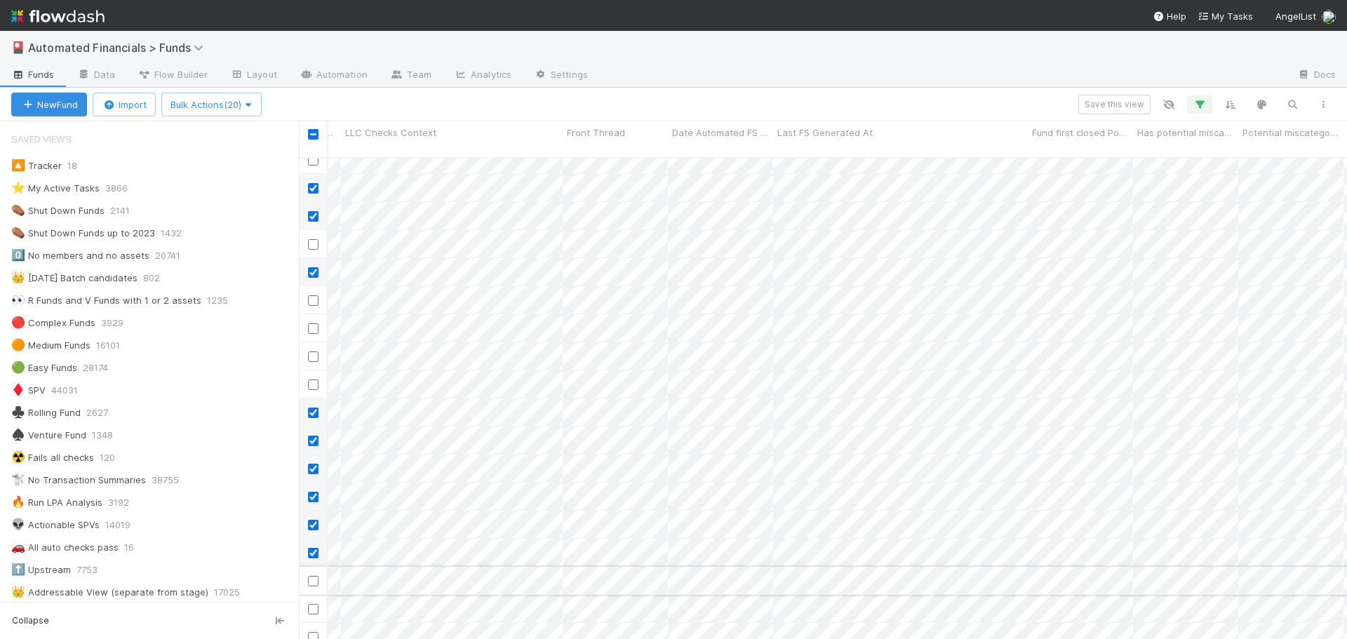
click at [312, 576] on input "checkbox" at bounding box center [313, 581] width 11 height 11
click at [313, 632] on input "checkbox" at bounding box center [313, 637] width 11 height 11
click at [313, 604] on input "checkbox" at bounding box center [313, 609] width 11 height 11
click at [313, 135] on input "checkbox" at bounding box center [313, 134] width 11 height 11
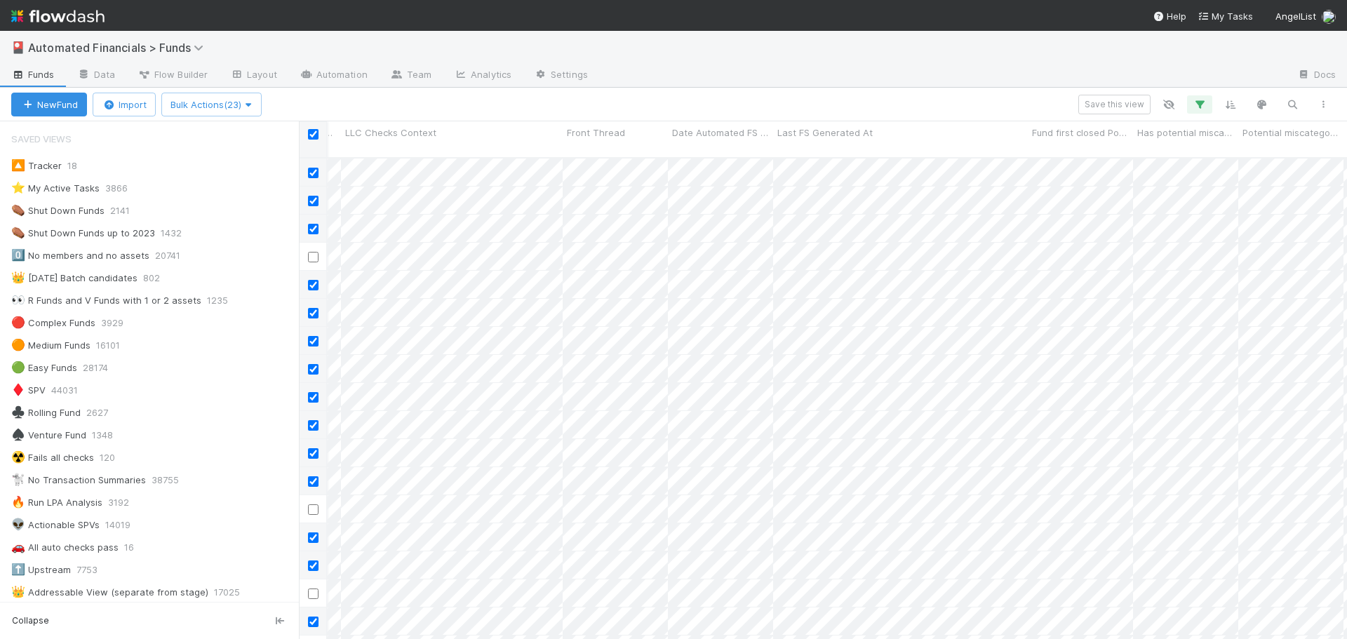
checkbox input "true"
click at [191, 106] on span "Bulk Actions (30)" at bounding box center [211, 104] width 82 height 11
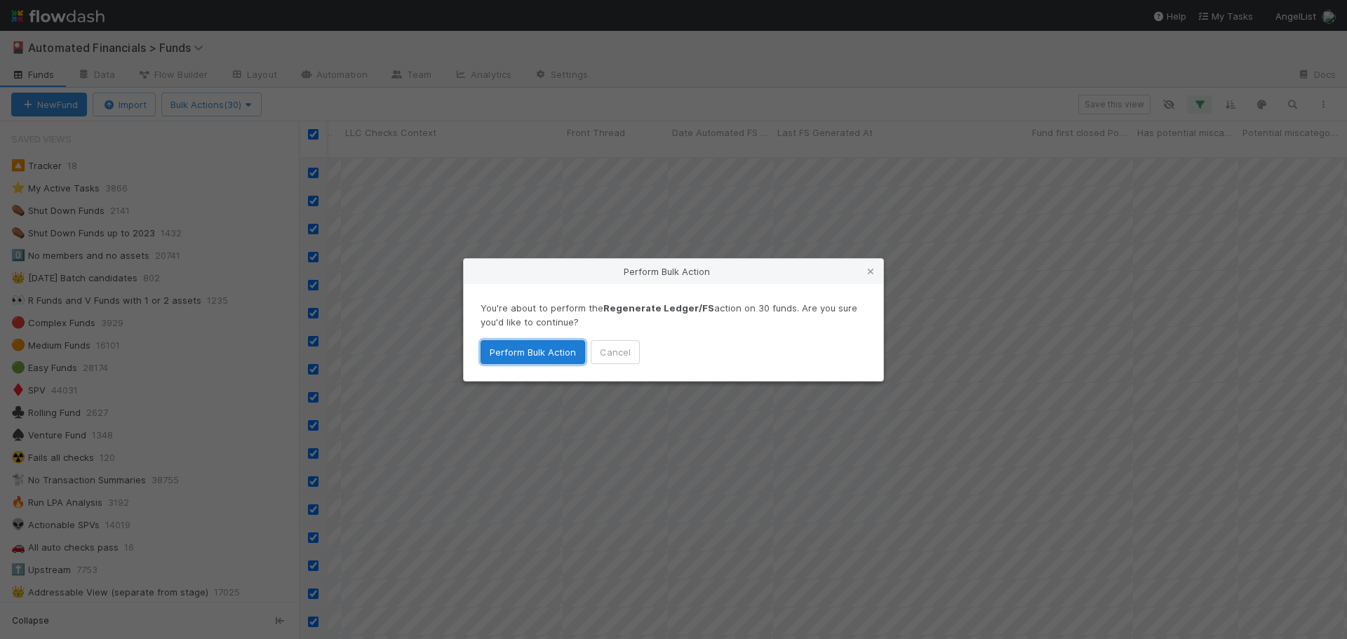
click at [516, 352] on button "Perform Bulk Action" at bounding box center [533, 352] width 105 height 24
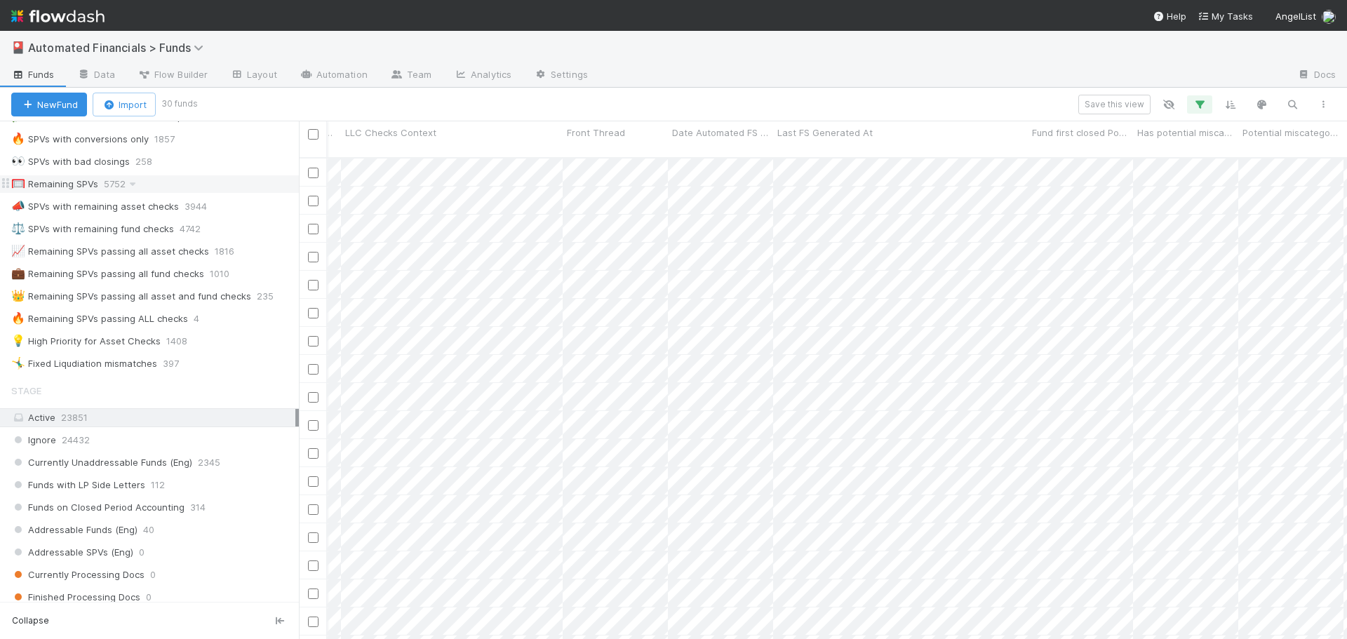
scroll to position [1035, 0]
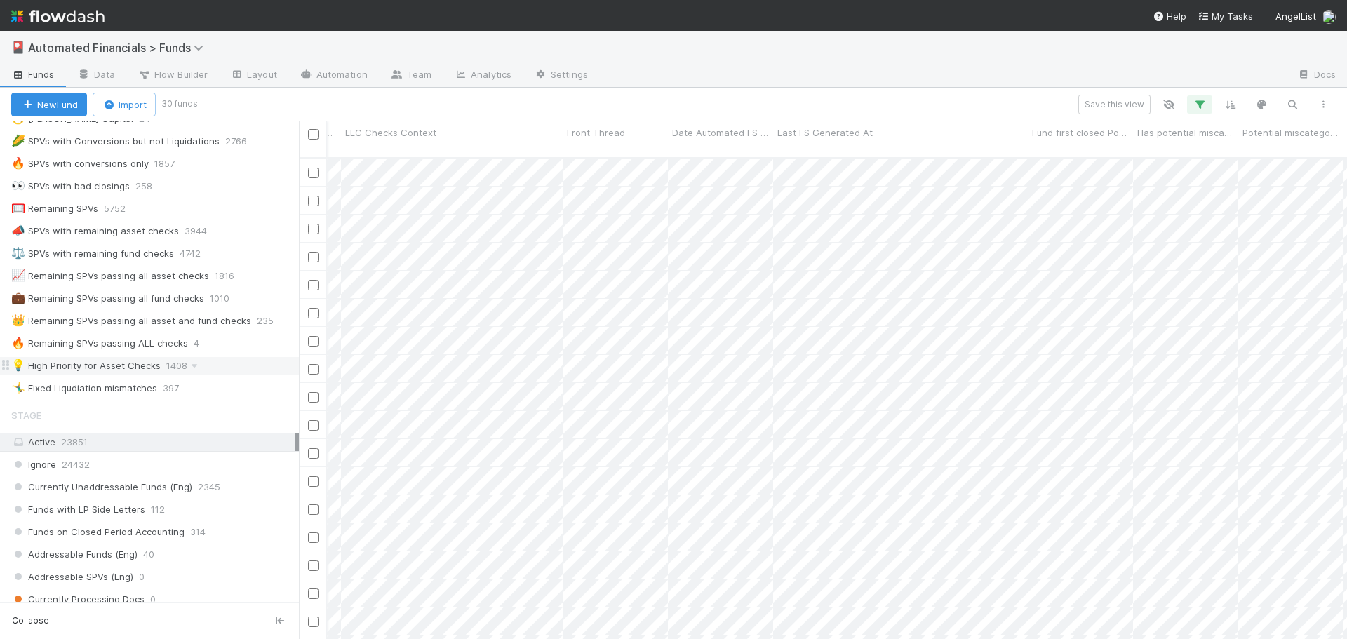
click at [119, 366] on div "💡 High Priority for Asset Checks" at bounding box center [85, 366] width 149 height 18
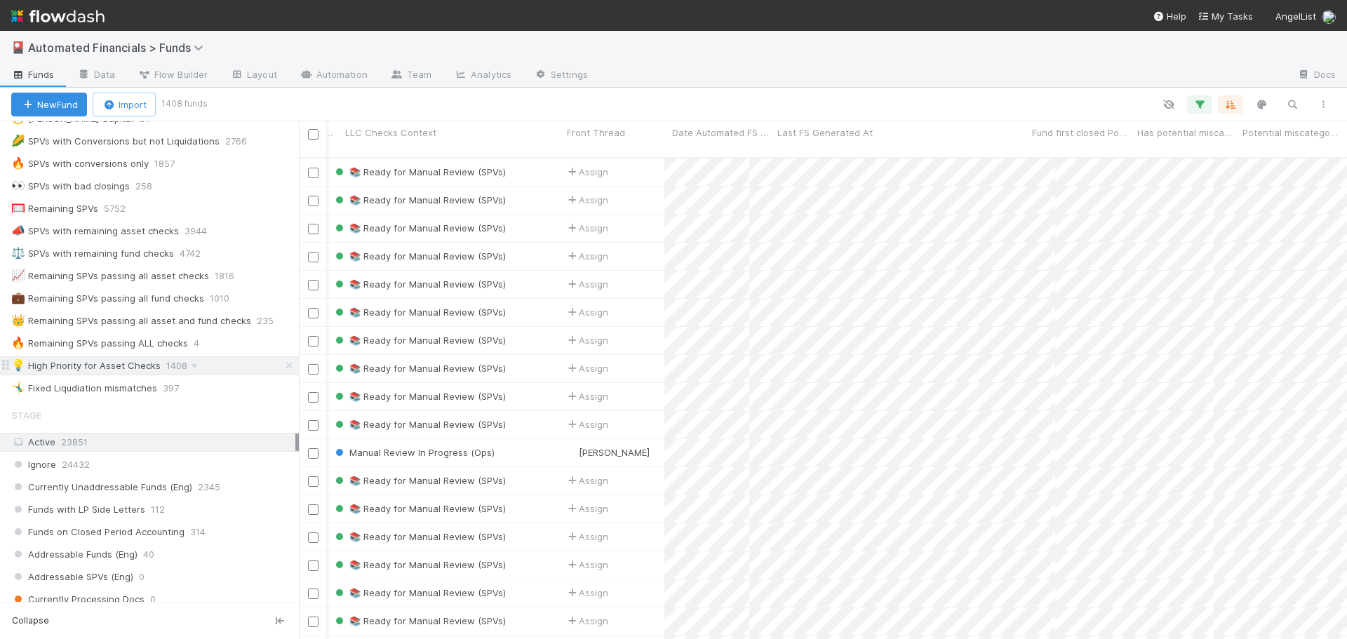
scroll to position [483, 1038]
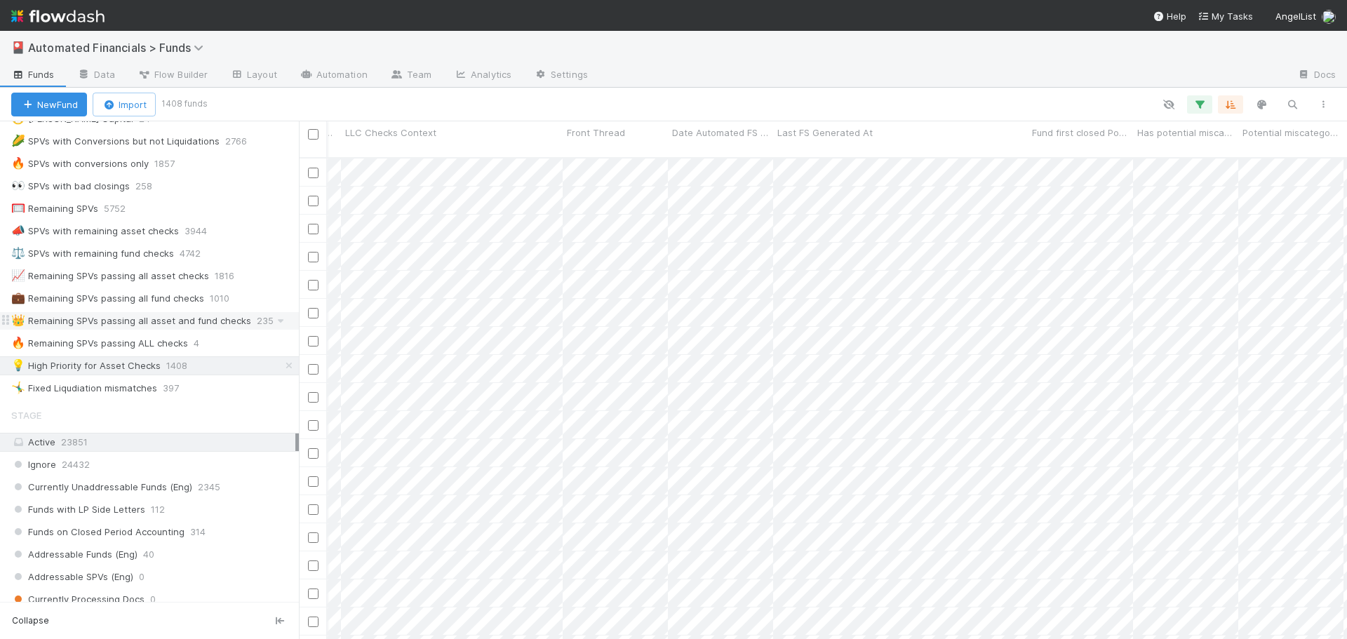
click at [159, 323] on div "👑 Remaining SPVs passing all asset and fund checks" at bounding box center [131, 321] width 240 height 18
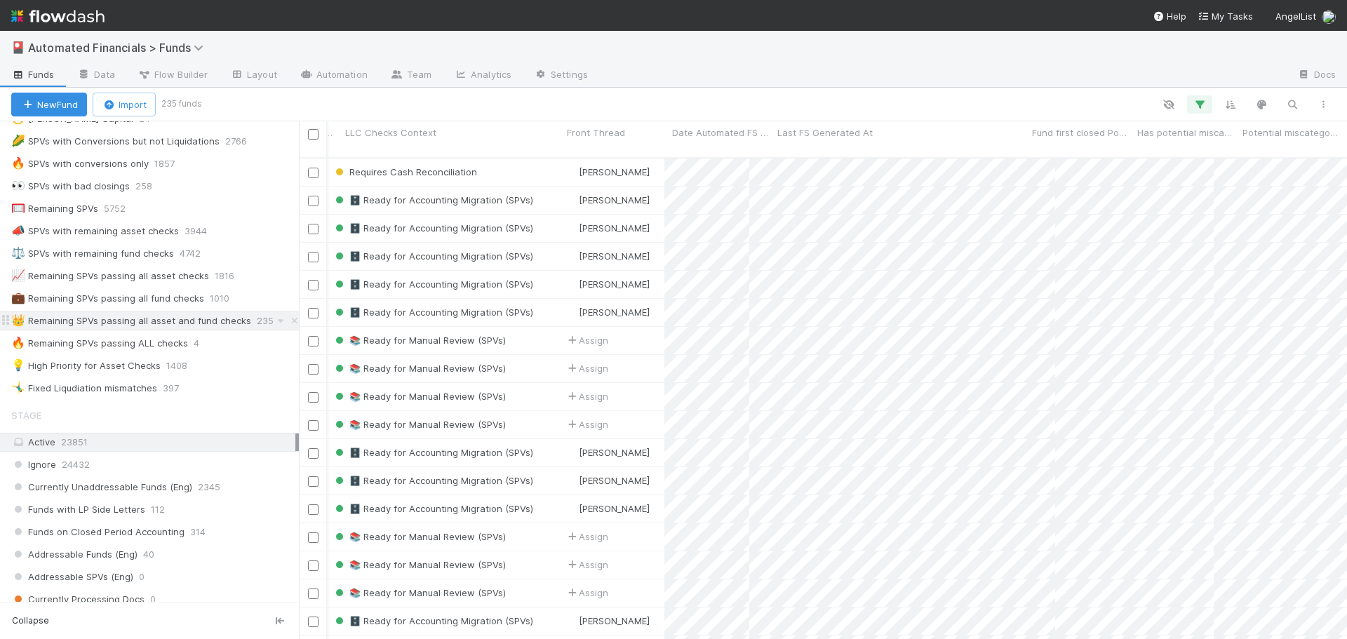
scroll to position [483, 1038]
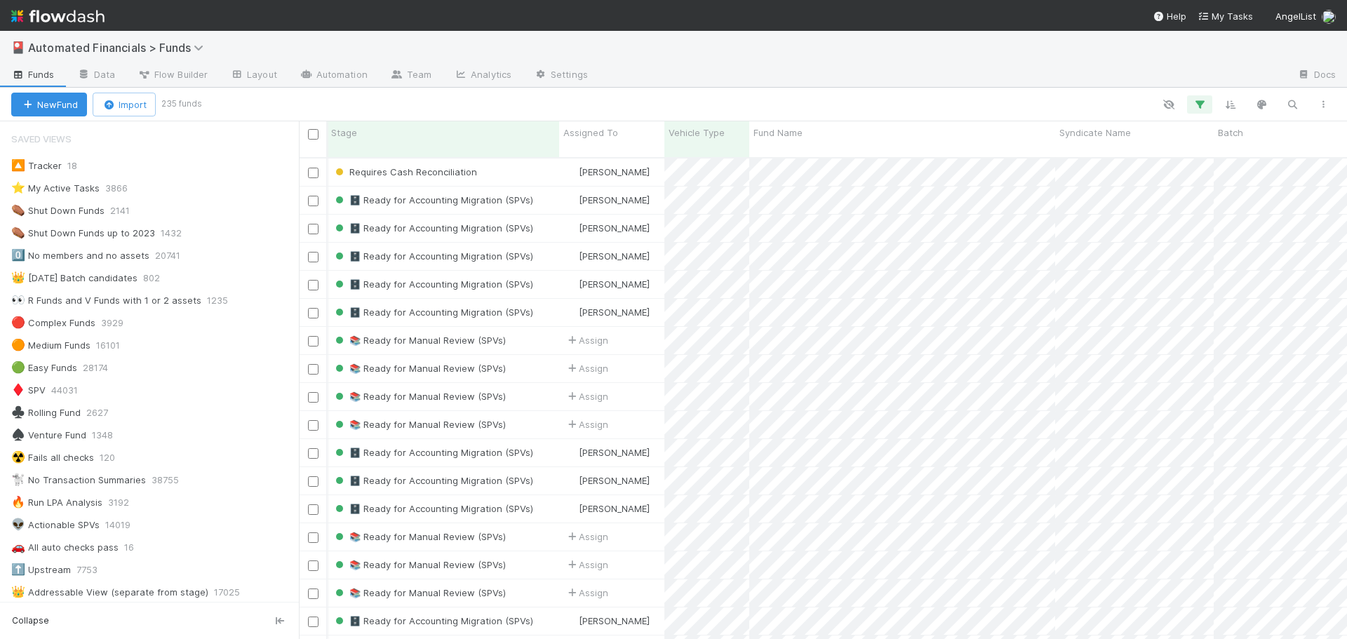
scroll to position [1035, 0]
